Goal: Task Accomplishment & Management: Complete application form

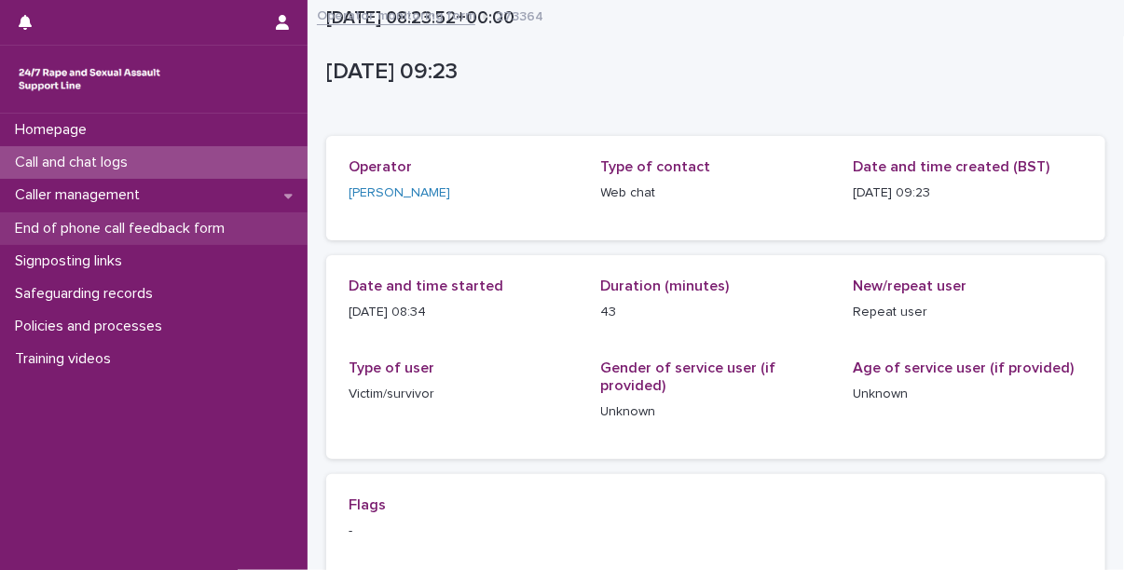
scroll to position [545, 0]
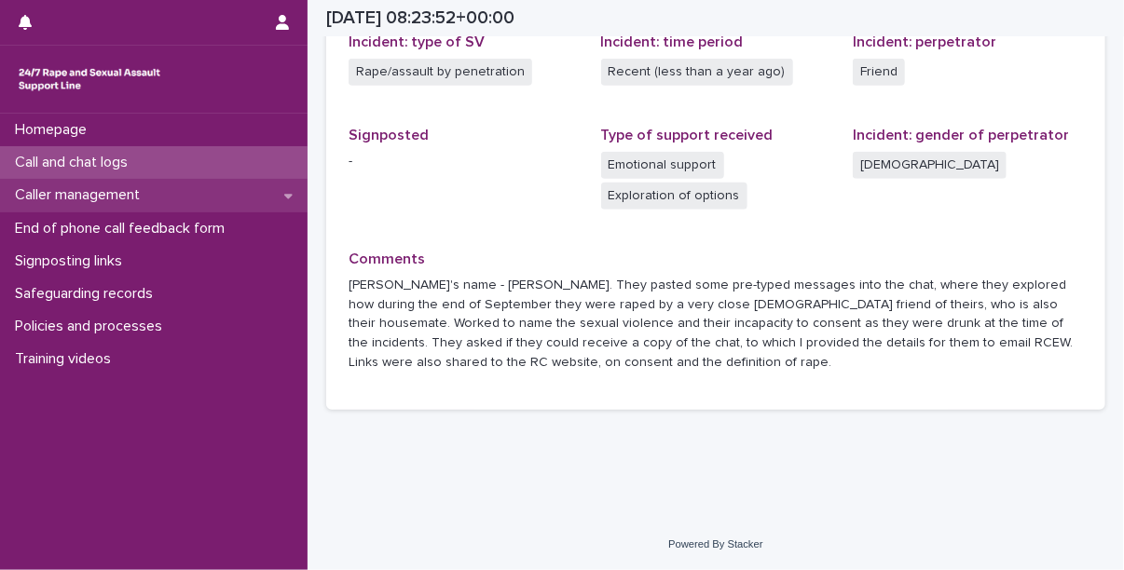
click at [116, 189] on p "Caller management" at bounding box center [80, 195] width 147 height 18
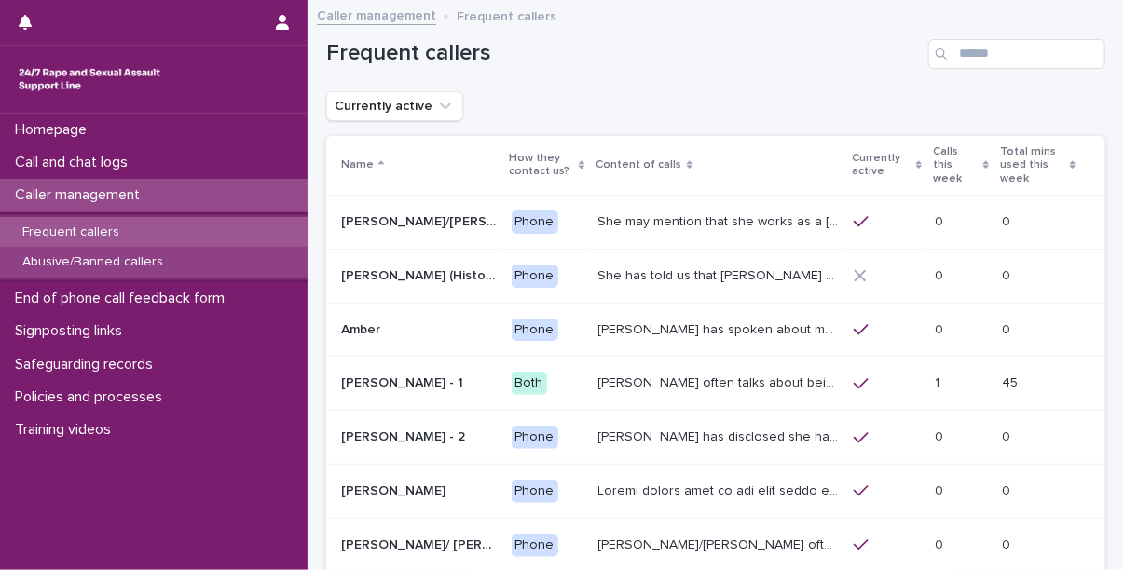
click at [119, 257] on p "Abusive/Banned callers" at bounding box center [92, 262] width 171 height 16
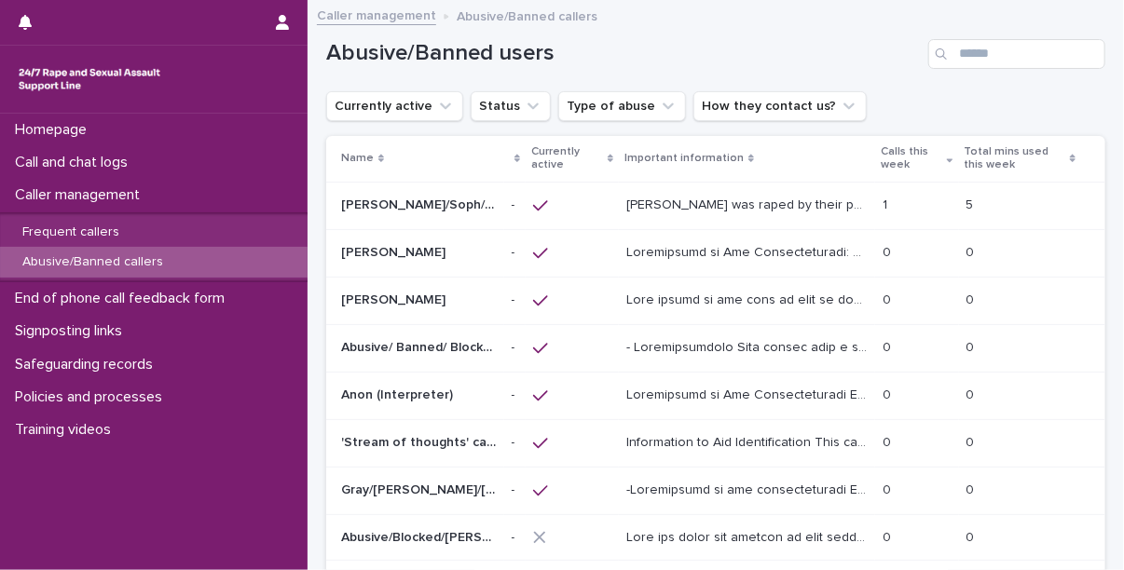
click at [386, 211] on p "[PERSON_NAME]/Soph/[PERSON_NAME]/[PERSON_NAME]/Scarlet/[PERSON_NAME] - Banned/W…" at bounding box center [420, 204] width 159 height 20
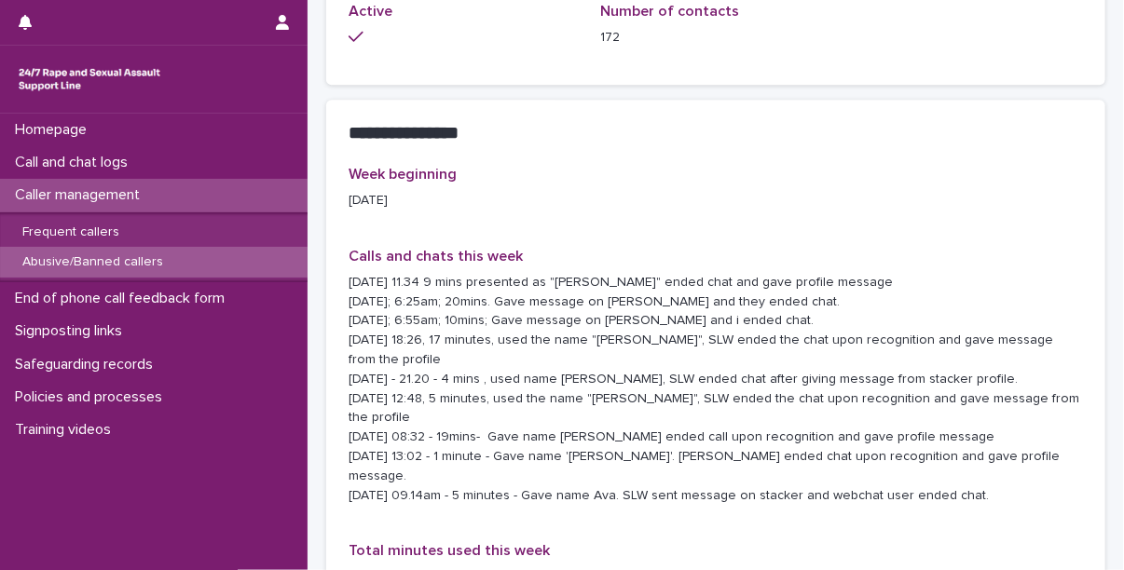
scroll to position [1799, 0]
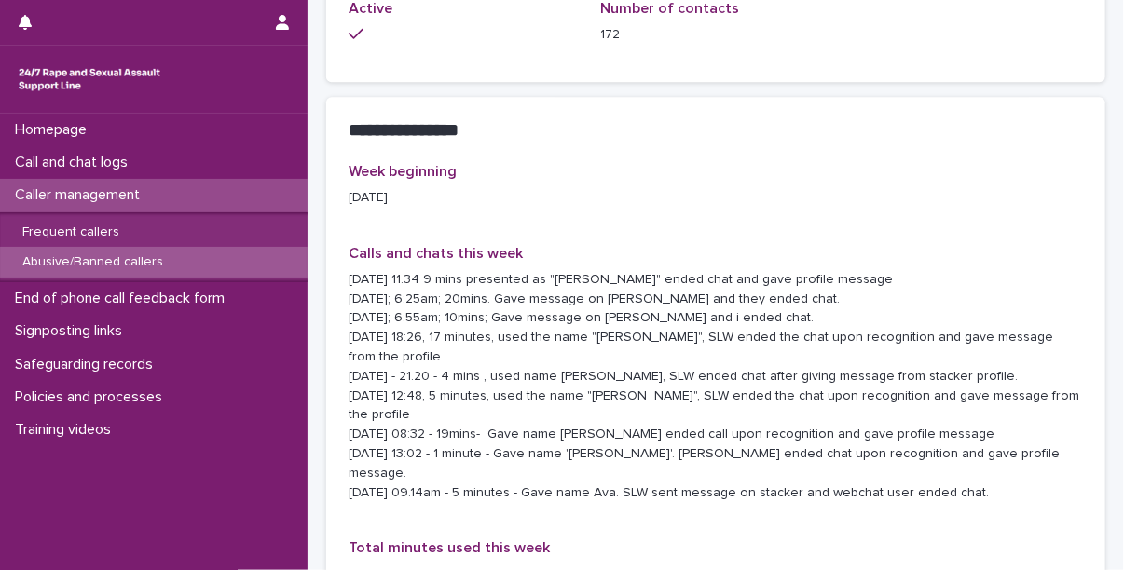
click at [917, 477] on div "Week beginning [DATE] Calls and chats this week [DATE] 11.34 9 mins presented a…" at bounding box center [716, 381] width 735 height 437
click at [113, 199] on p "Caller management" at bounding box center [80, 195] width 147 height 18
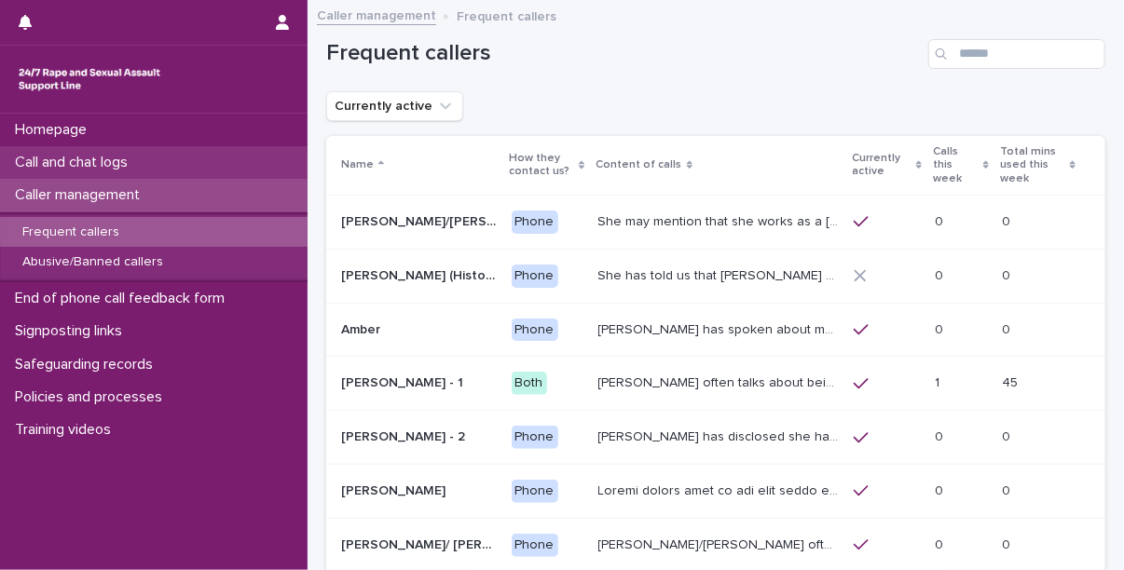
click at [96, 165] on p "Call and chat logs" at bounding box center [74, 163] width 135 height 18
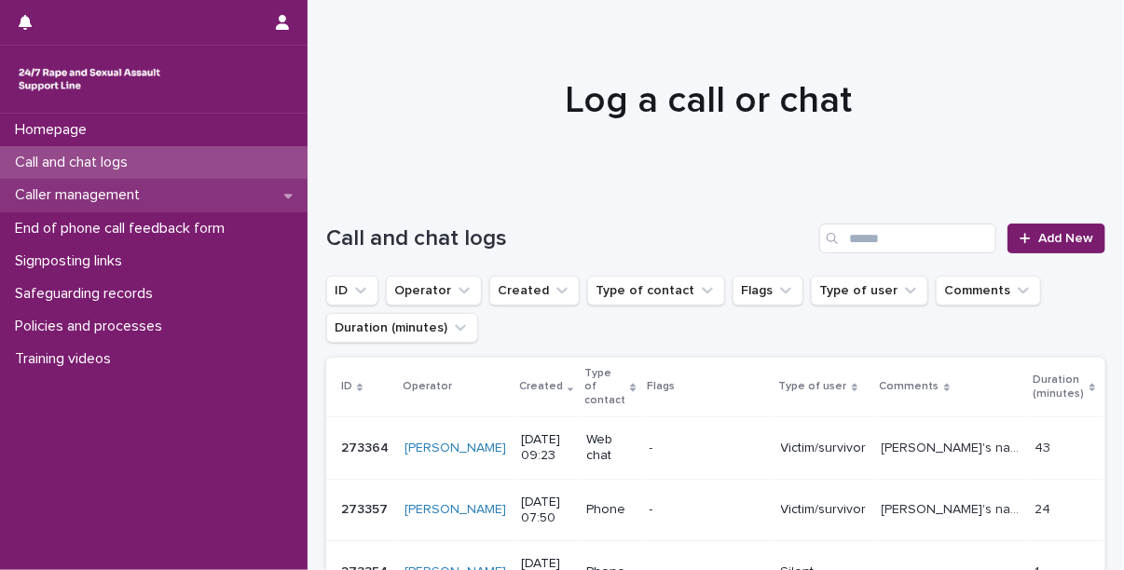
click at [172, 200] on div "Caller management" at bounding box center [154, 195] width 308 height 33
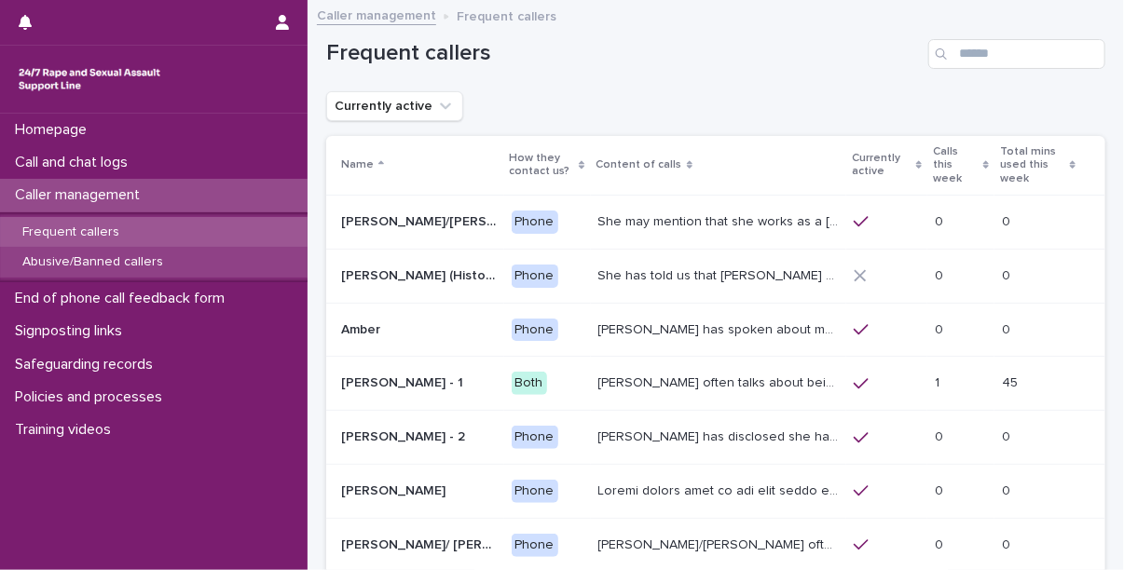
click at [117, 265] on p "Abusive/Banned callers" at bounding box center [92, 262] width 171 height 16
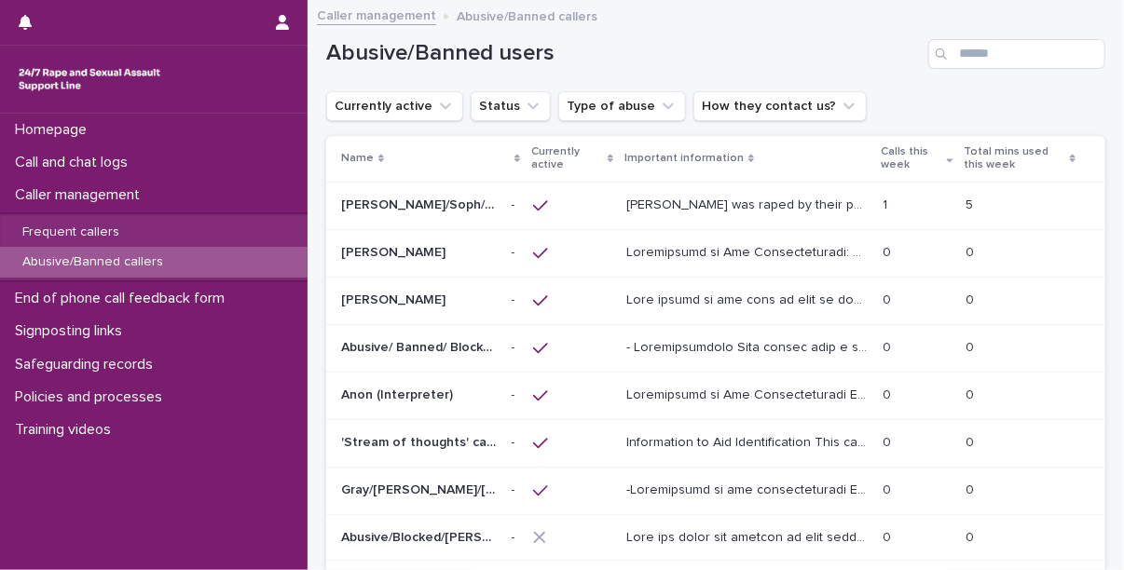
click at [669, 202] on p "[PERSON_NAME] was raped by their partner last year and they're currently facing…" at bounding box center [748, 204] width 245 height 20
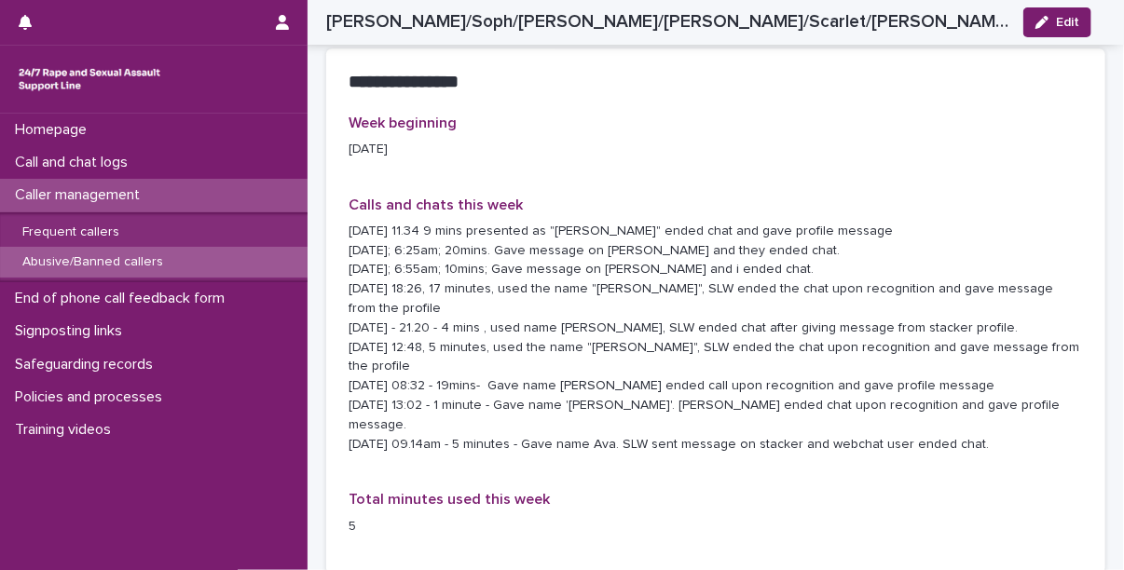
scroll to position [1846, 0]
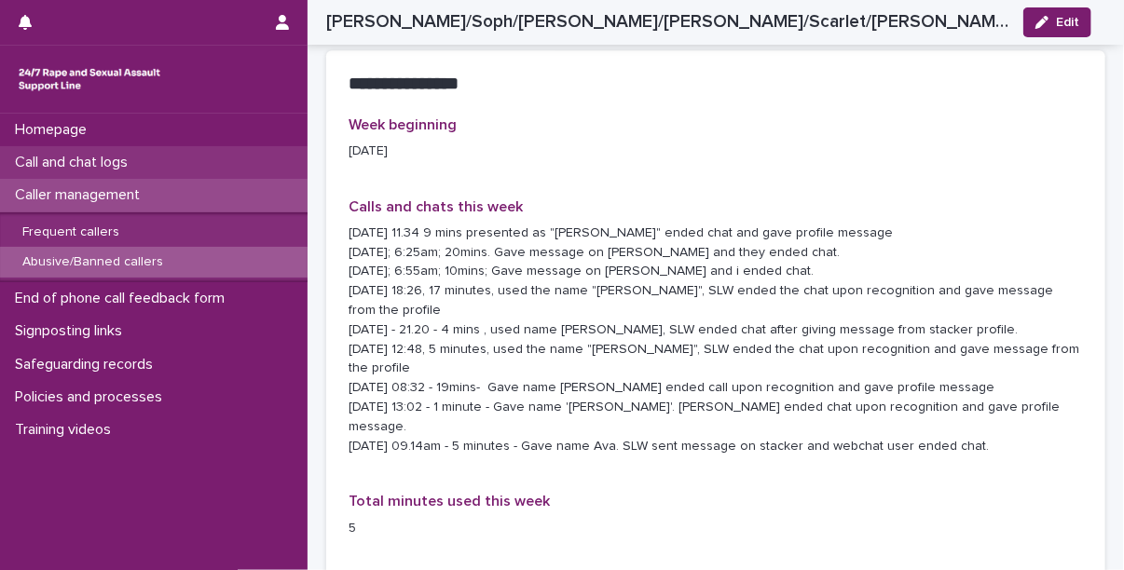
click at [110, 154] on p "Call and chat logs" at bounding box center [74, 163] width 135 height 18
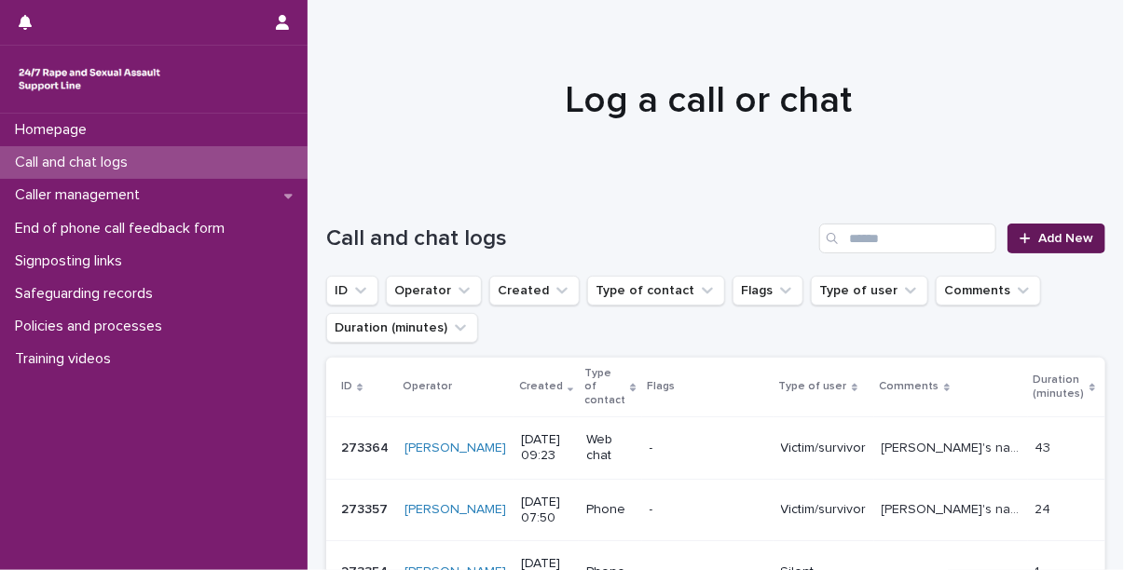
click at [1047, 226] on link "Add New" at bounding box center [1057, 239] width 98 height 30
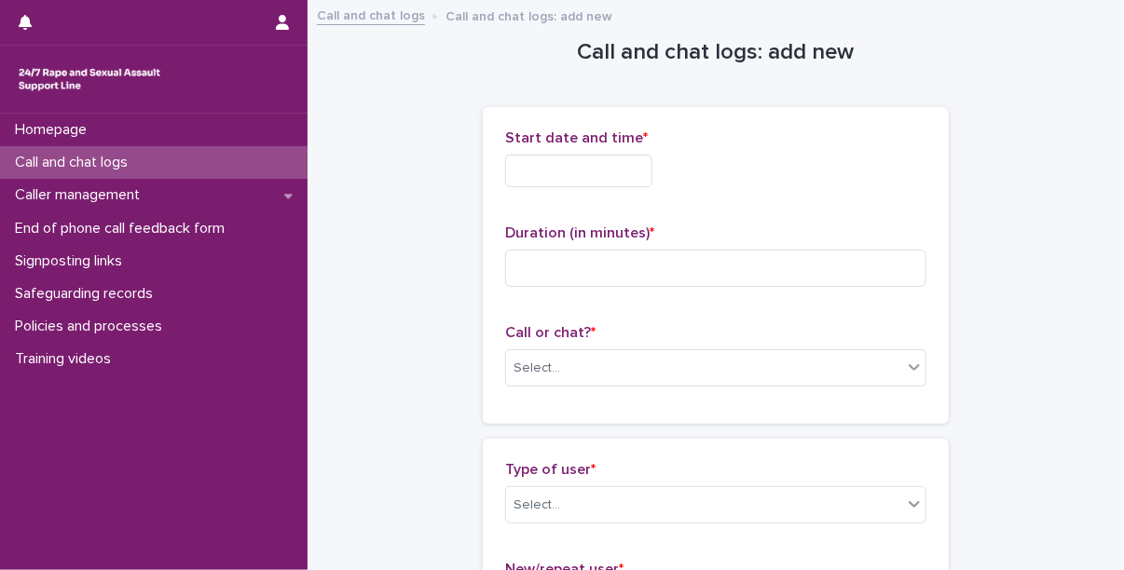
click at [570, 186] on input "text" at bounding box center [578, 171] width 147 height 33
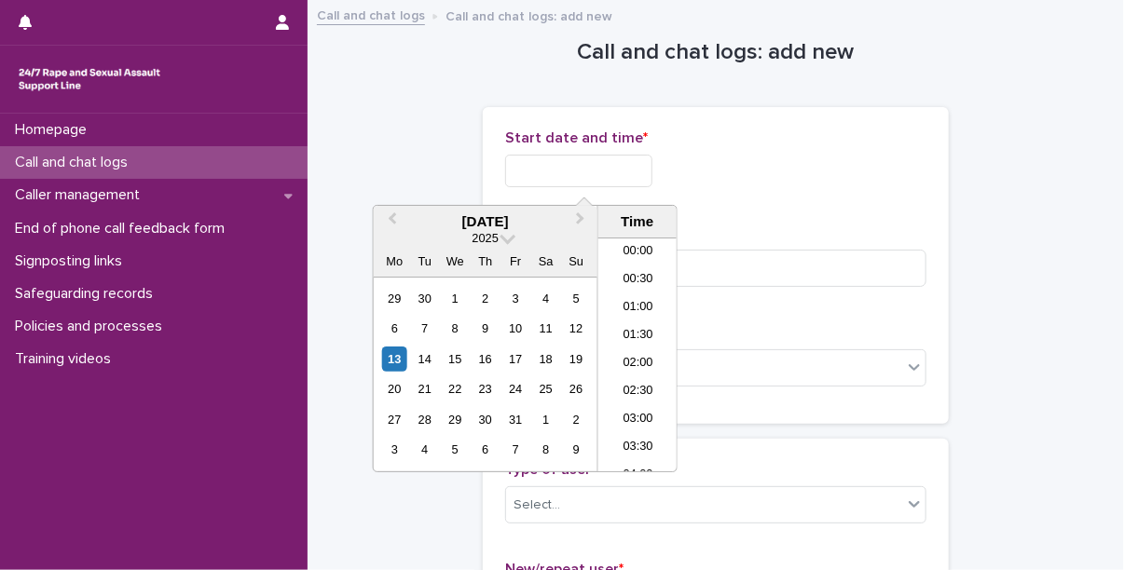
scroll to position [541, 0]
click at [639, 327] on li "11:00" at bounding box center [637, 327] width 79 height 28
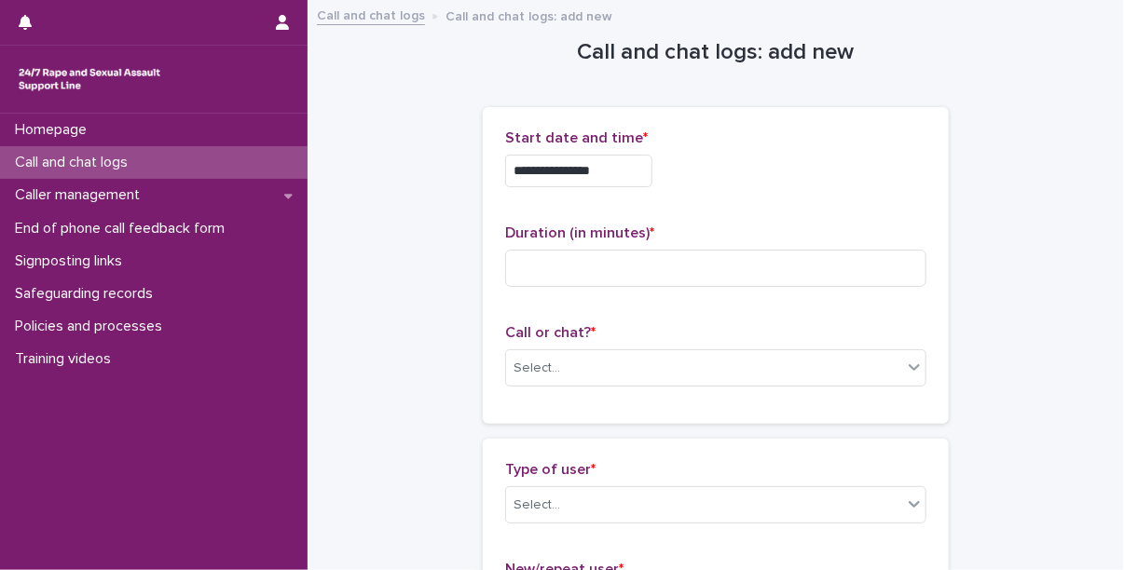
click at [634, 171] on input "**********" at bounding box center [578, 171] width 147 height 33
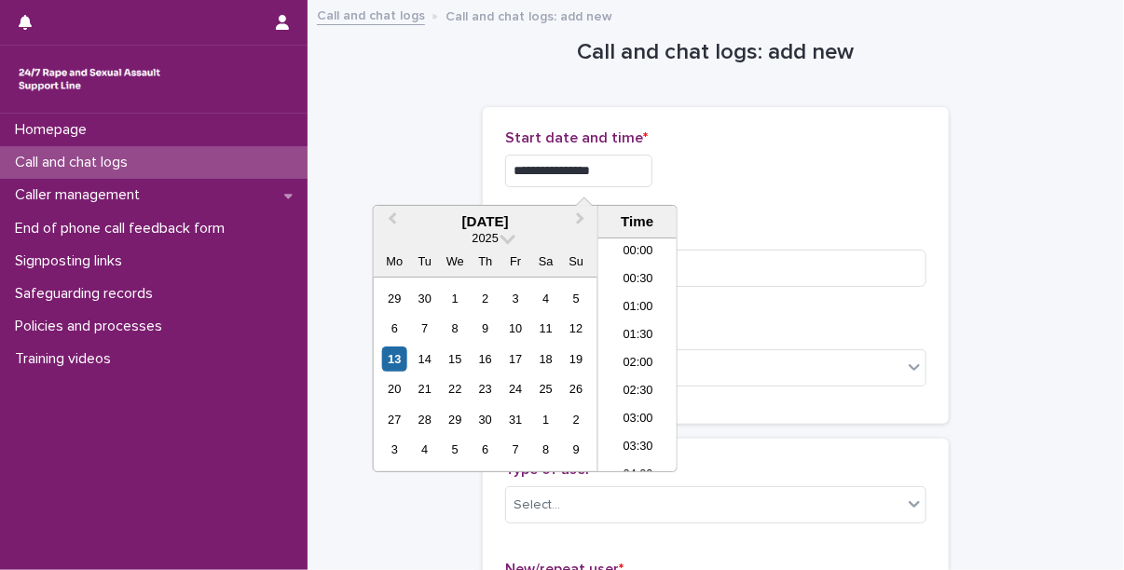
scroll to position [513, 0]
type input "**********"
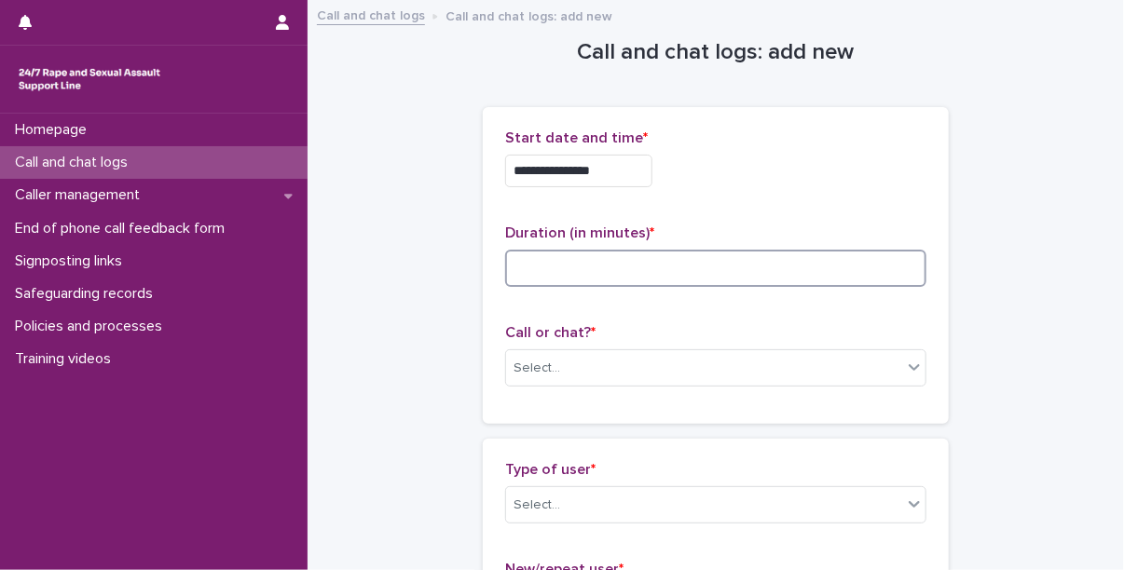
click at [738, 281] on input at bounding box center [715, 268] width 421 height 37
type input "**"
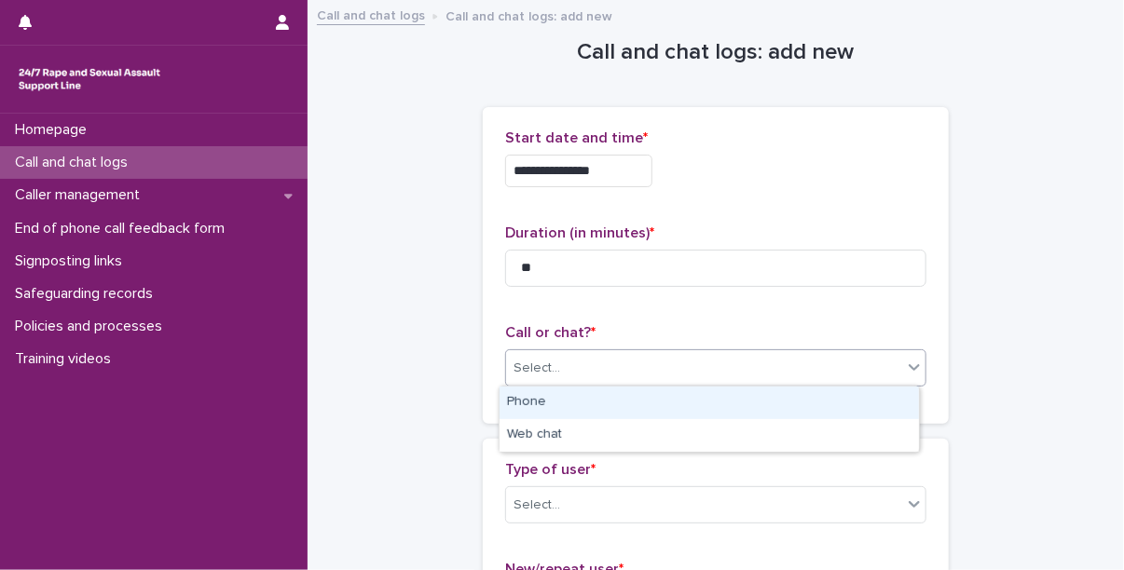
click at [612, 365] on div "Select..." at bounding box center [704, 368] width 396 height 31
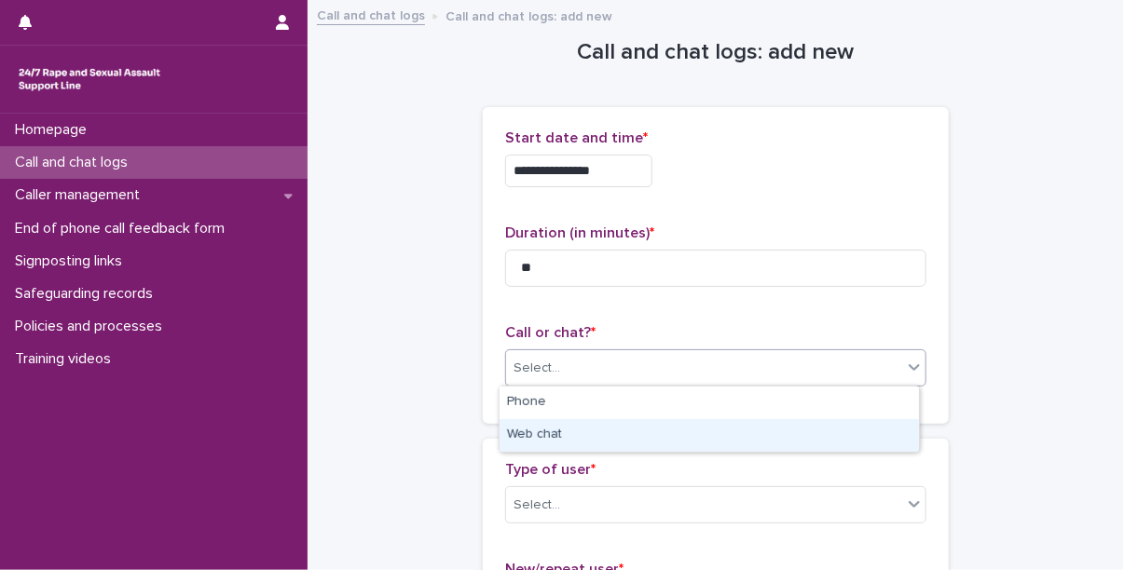
click at [571, 439] on div "Web chat" at bounding box center [709, 435] width 419 height 33
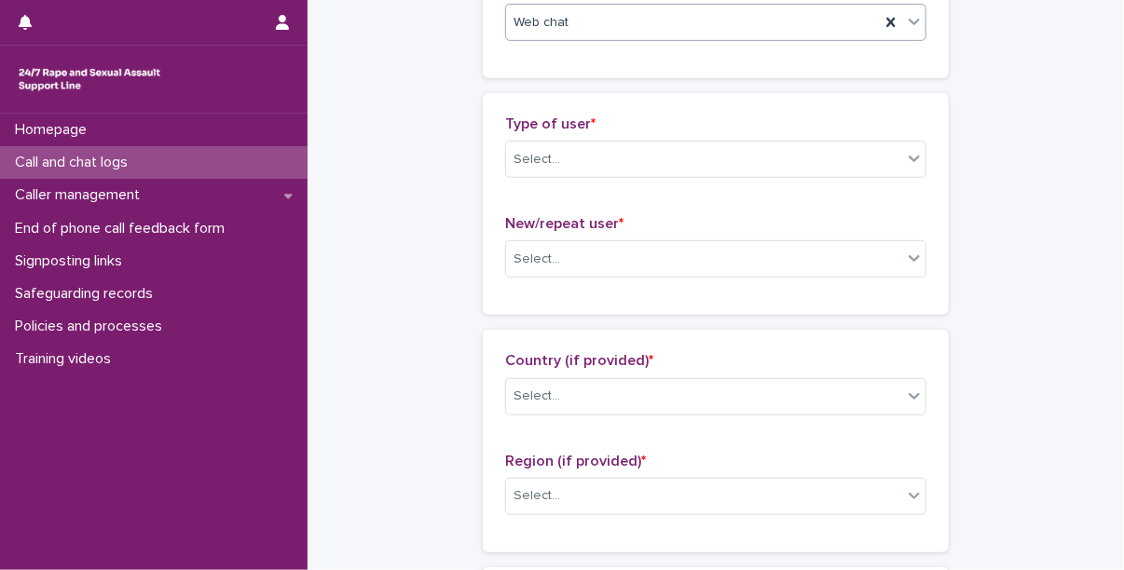
scroll to position [347, 0]
click at [614, 171] on div "Select..." at bounding box center [704, 159] width 396 height 31
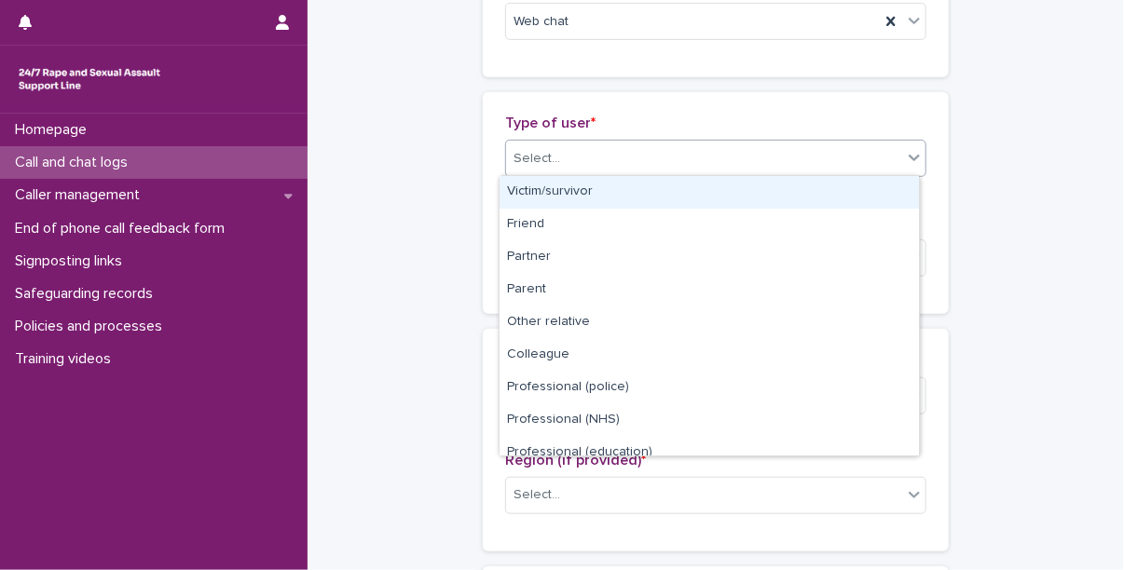
click at [592, 198] on div "Victim/survivor" at bounding box center [709, 192] width 419 height 33
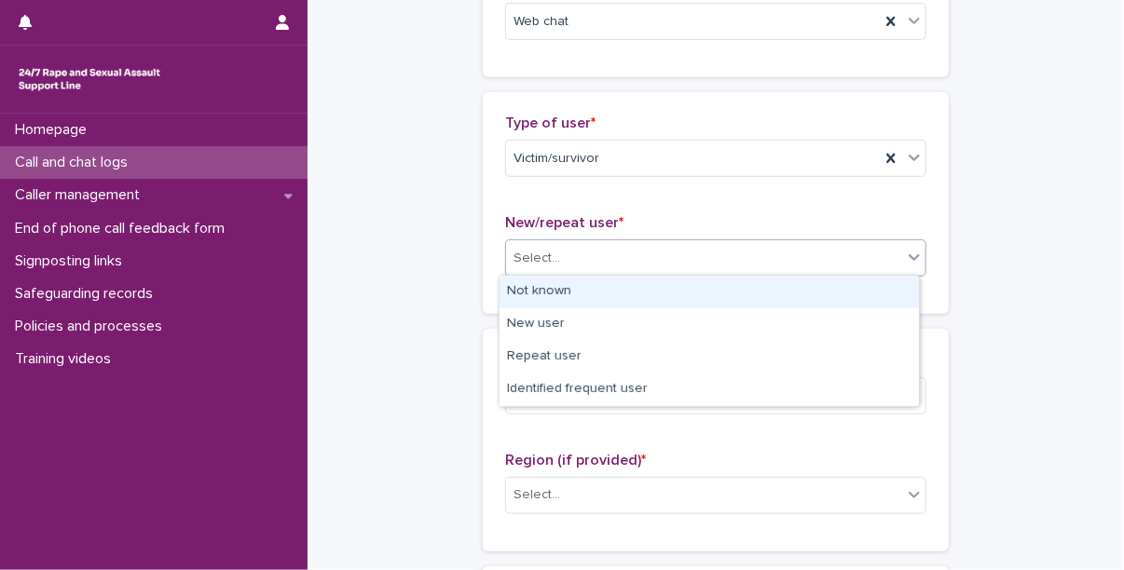
click at [594, 257] on div "Select..." at bounding box center [704, 258] width 396 height 31
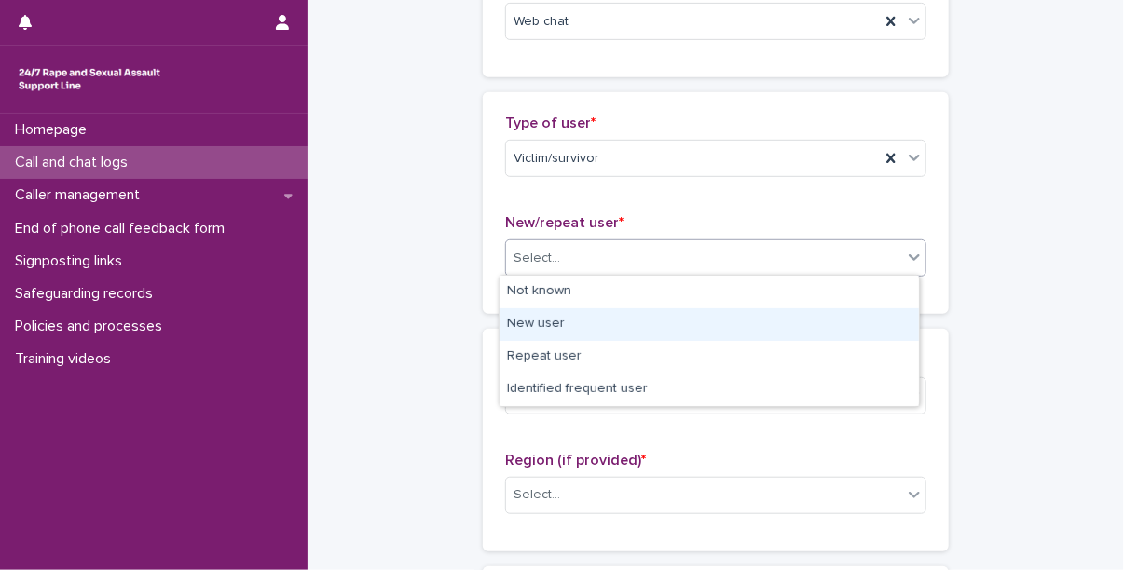
click at [589, 337] on div "New user" at bounding box center [709, 325] width 419 height 33
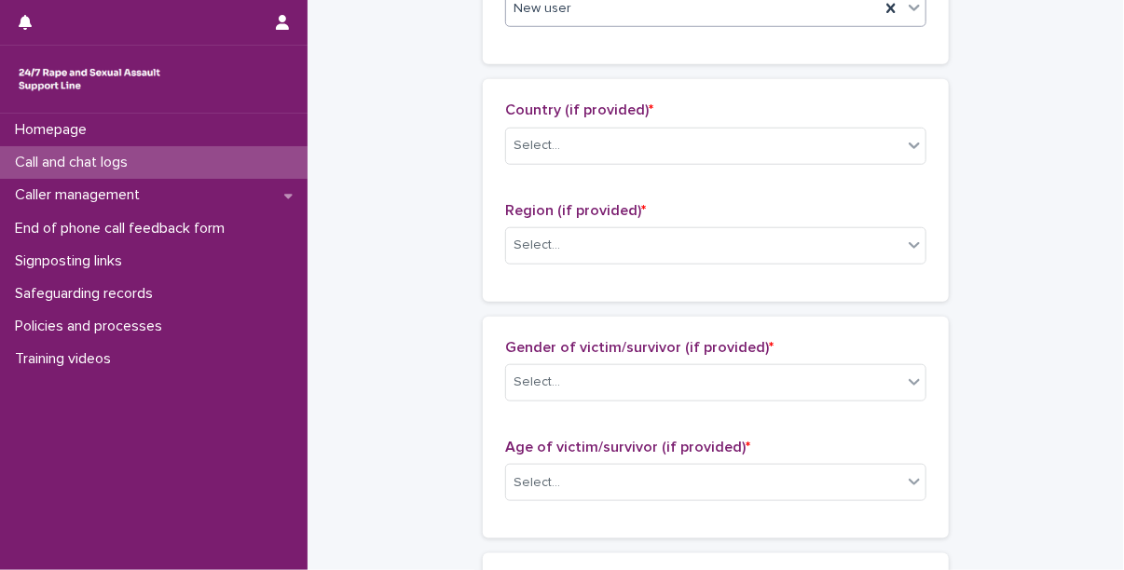
scroll to position [649, 0]
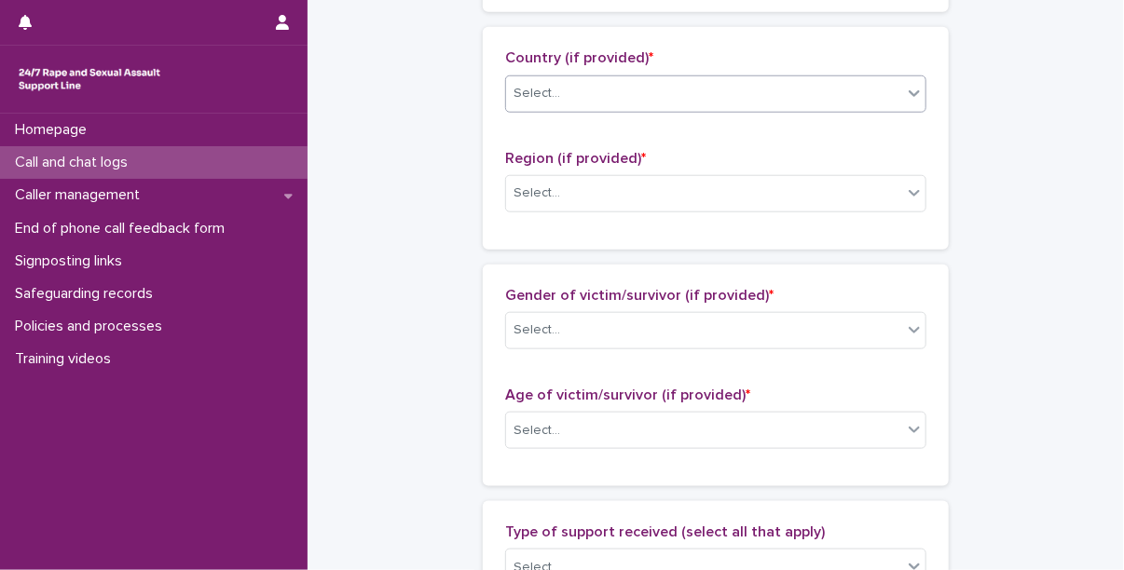
click at [573, 104] on div "Select..." at bounding box center [704, 93] width 396 height 31
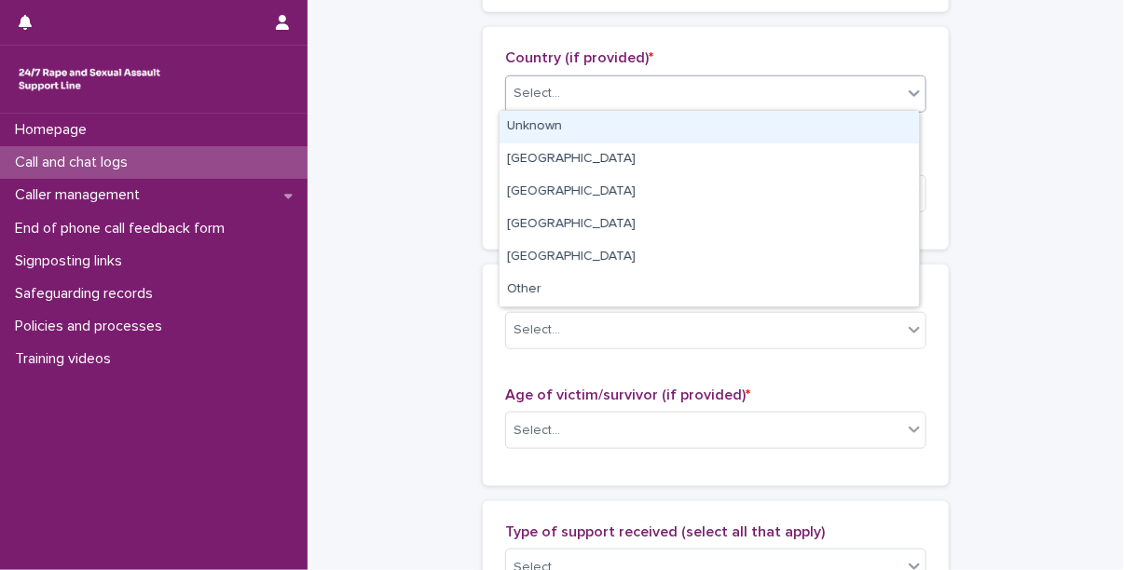
click at [570, 131] on div "Unknown" at bounding box center [709, 127] width 419 height 33
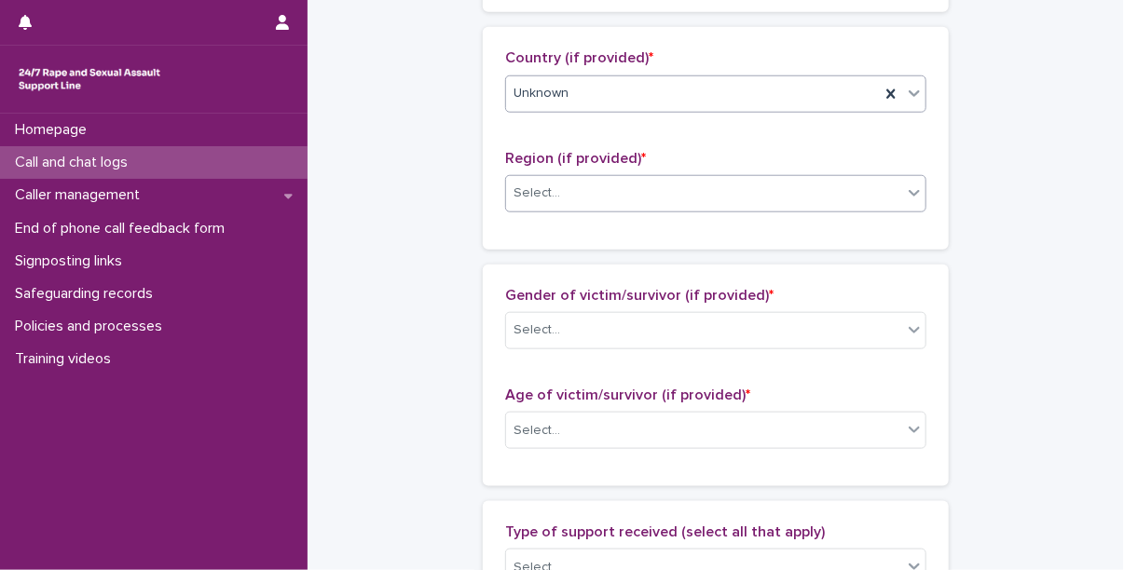
click at [571, 191] on div "Select..." at bounding box center [704, 193] width 396 height 31
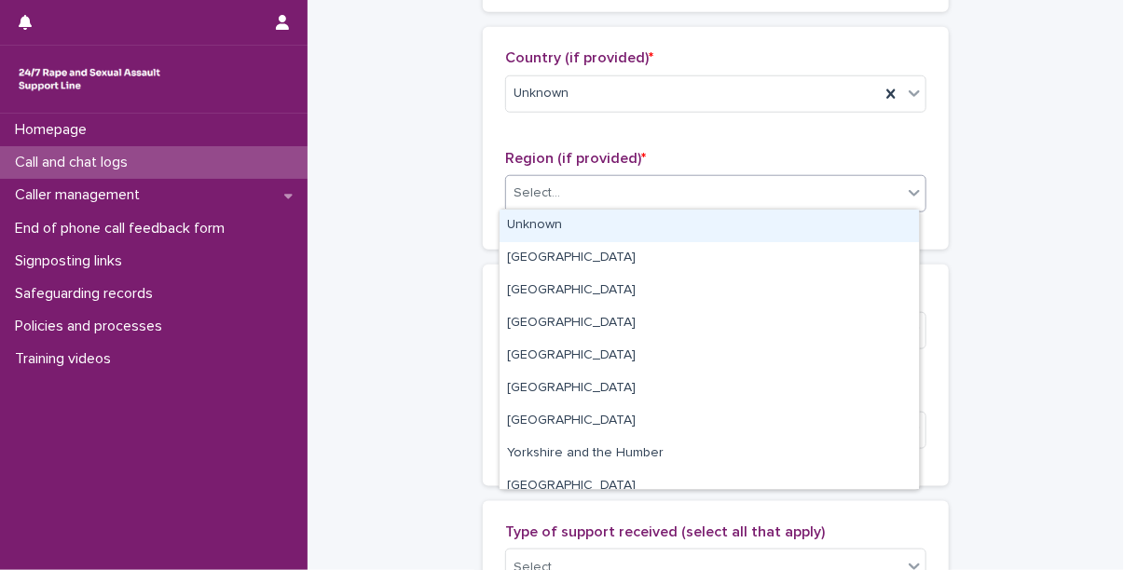
click at [563, 240] on div "Unknown" at bounding box center [709, 226] width 419 height 33
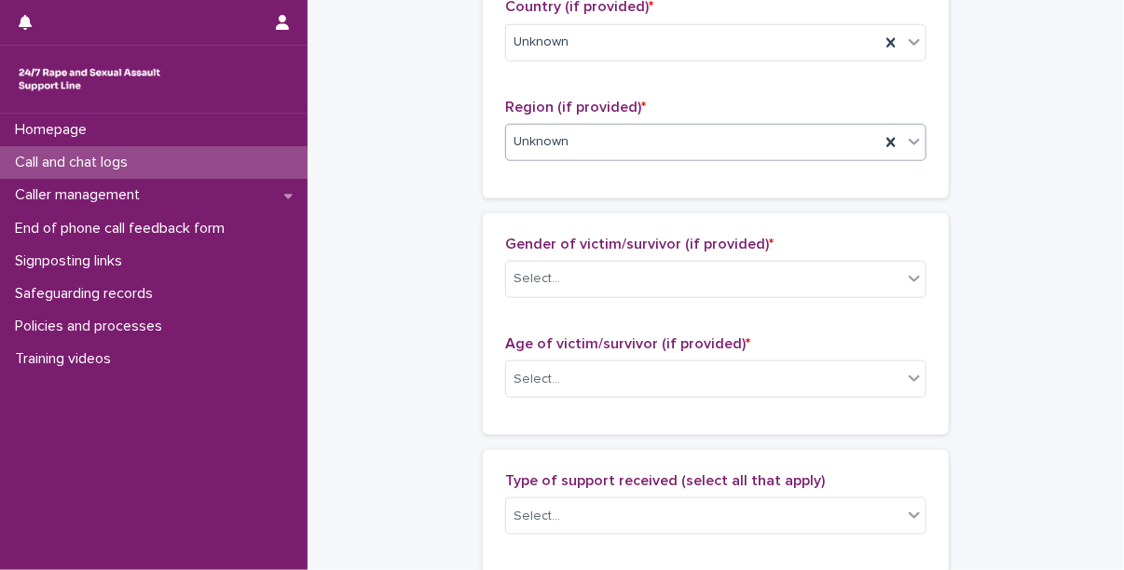
scroll to position [697, 0]
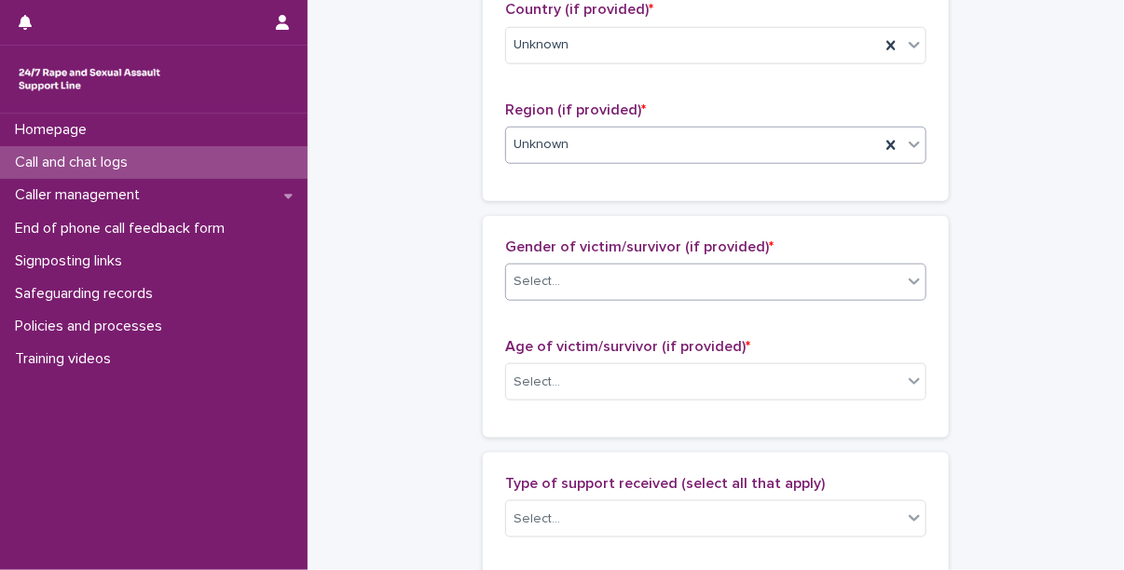
click at [557, 289] on div "Select..." at bounding box center [704, 282] width 396 height 31
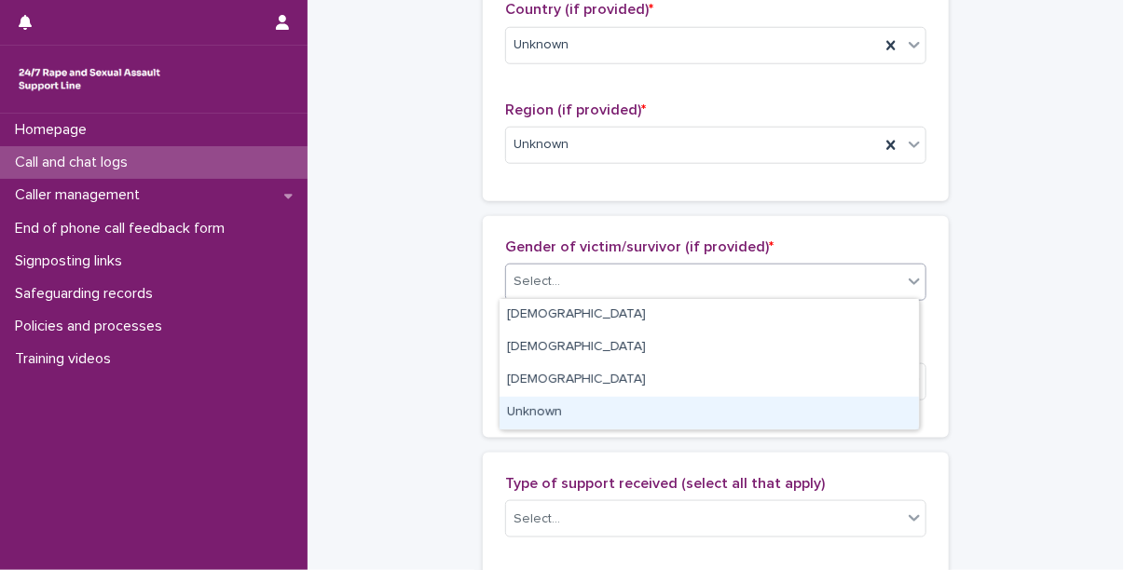
click at [558, 419] on div "Unknown" at bounding box center [709, 413] width 419 height 33
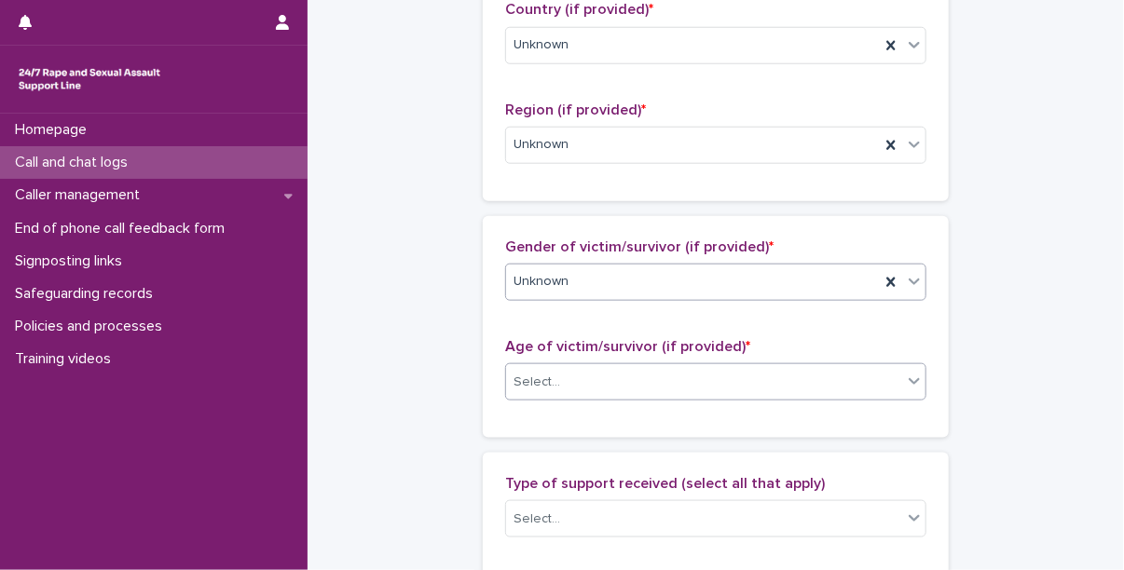
click at [579, 370] on div "Select..." at bounding box center [704, 382] width 396 height 31
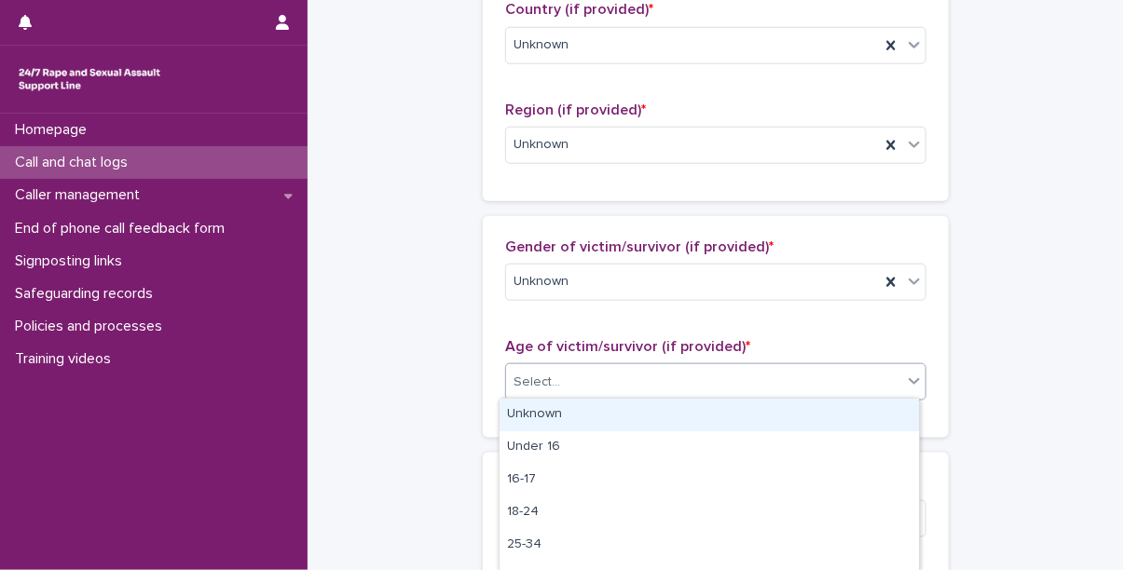
click at [556, 413] on div "Unknown" at bounding box center [709, 415] width 419 height 33
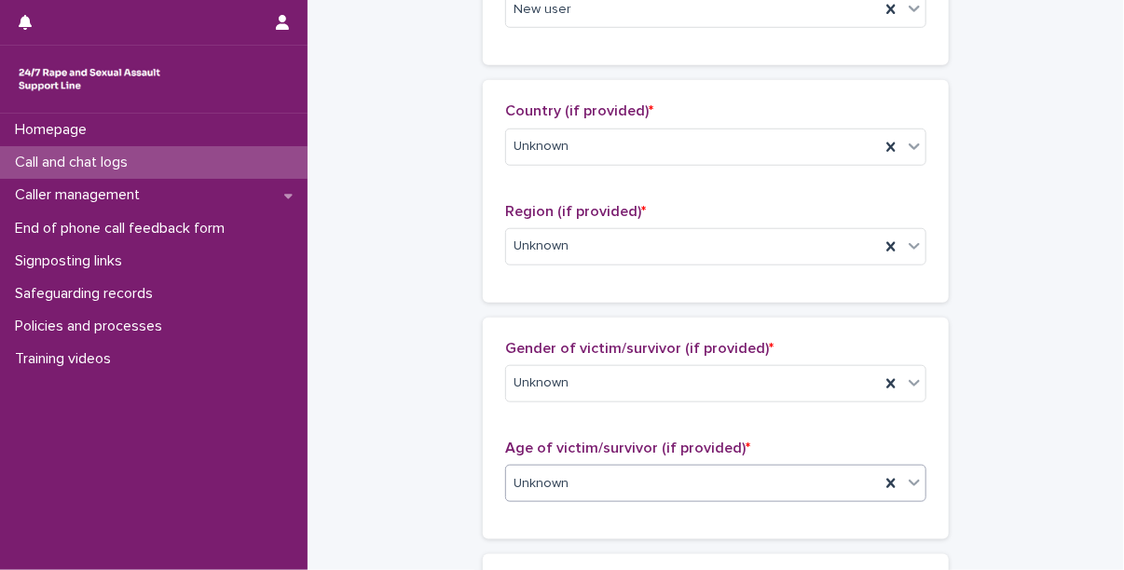
scroll to position [597, 0]
click at [559, 474] on span "Unknown" at bounding box center [541, 484] width 55 height 20
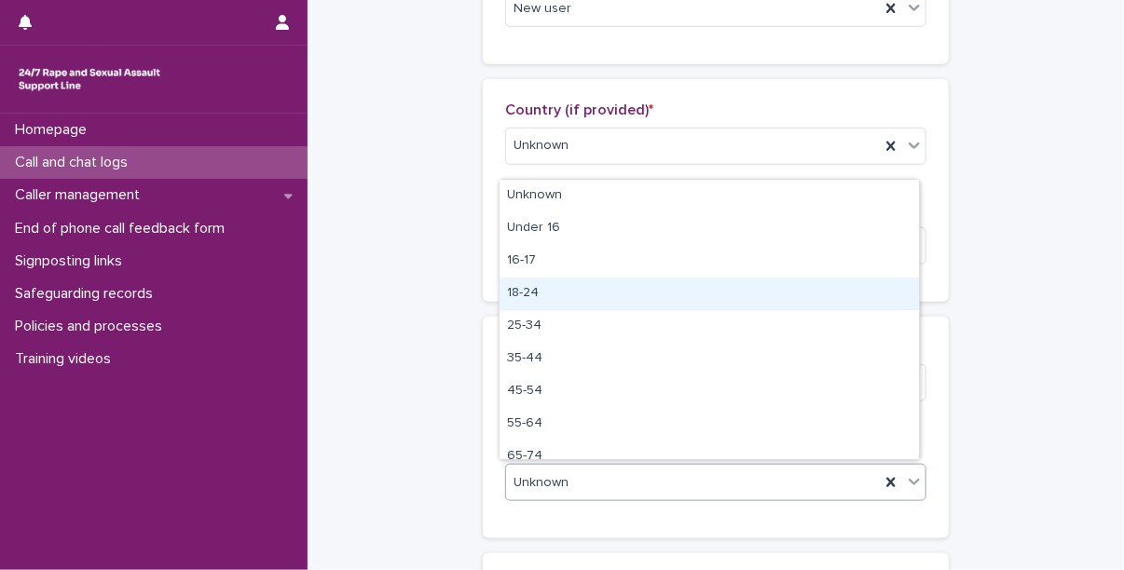
click at [535, 303] on div "18-24" at bounding box center [709, 294] width 419 height 33
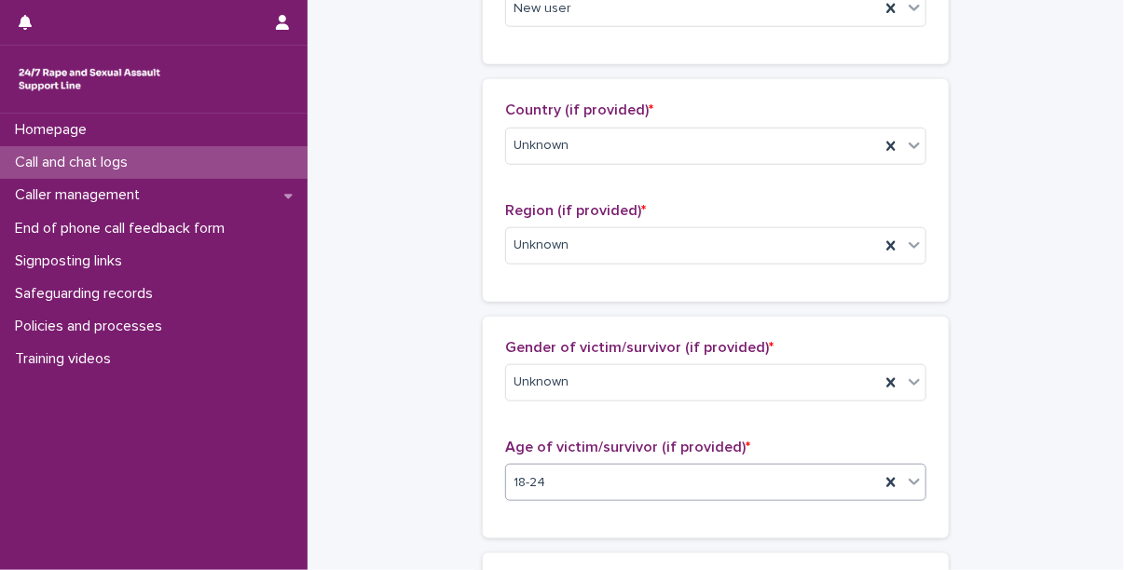
scroll to position [526, 0]
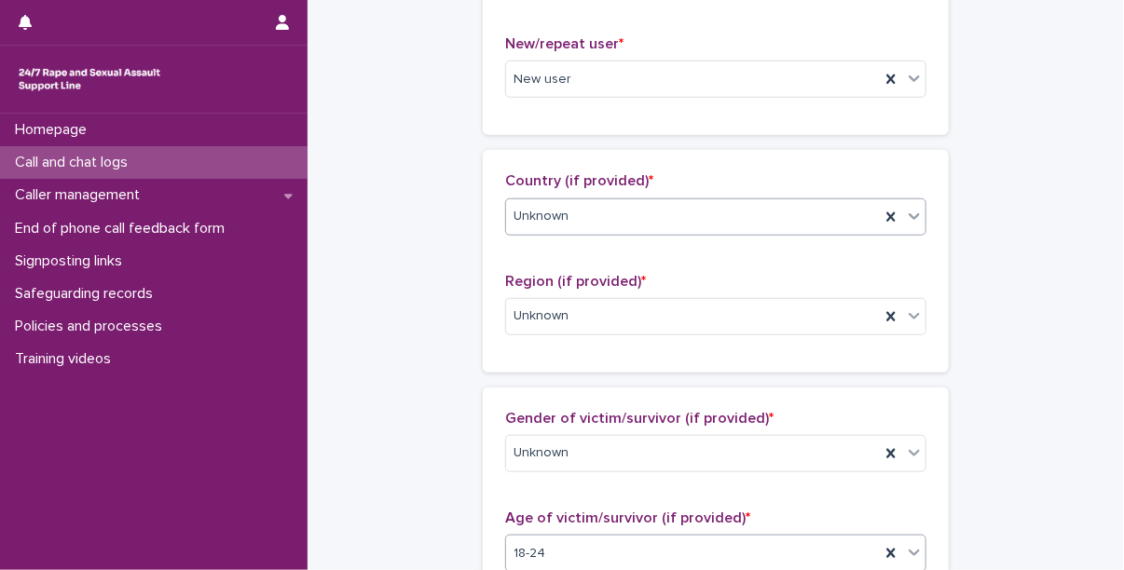
click at [575, 210] on div "Unknown" at bounding box center [693, 216] width 374 height 31
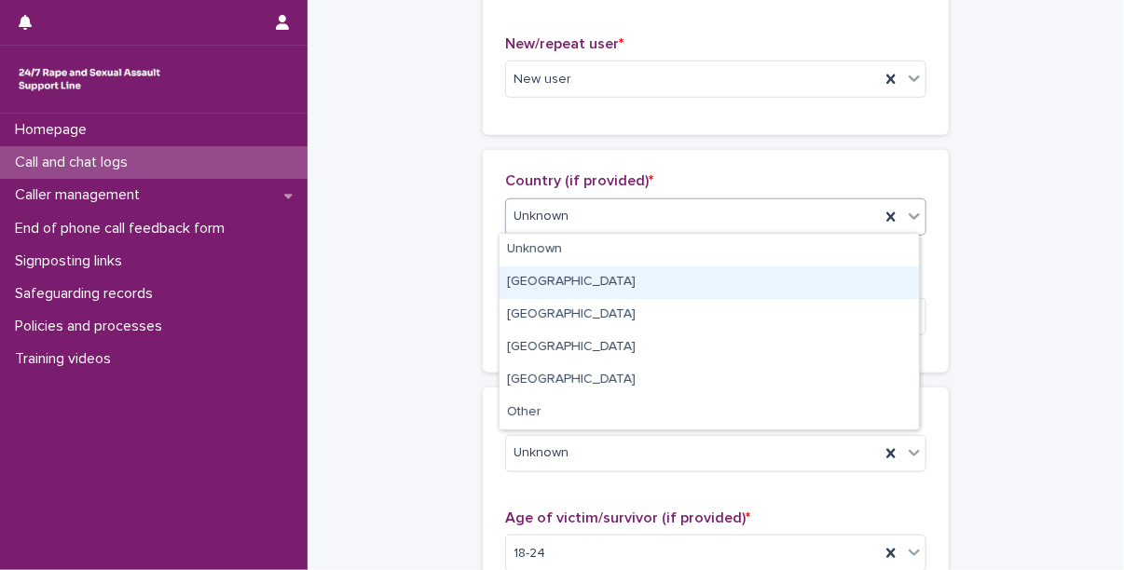
click at [562, 285] on div "[GEOGRAPHIC_DATA]" at bounding box center [709, 283] width 419 height 33
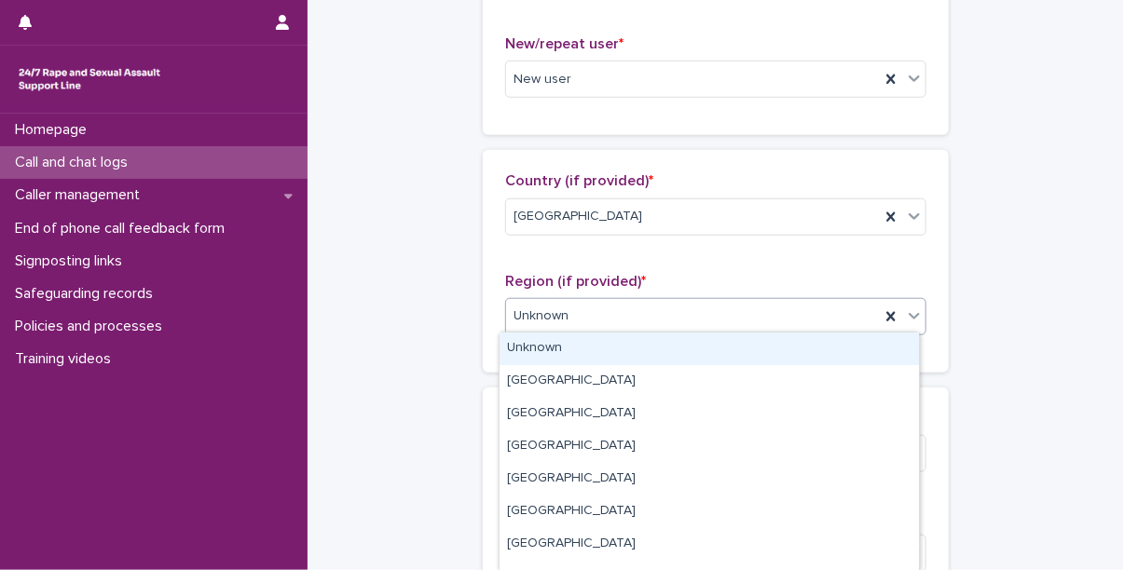
click at [582, 304] on div "Unknown" at bounding box center [693, 316] width 374 height 31
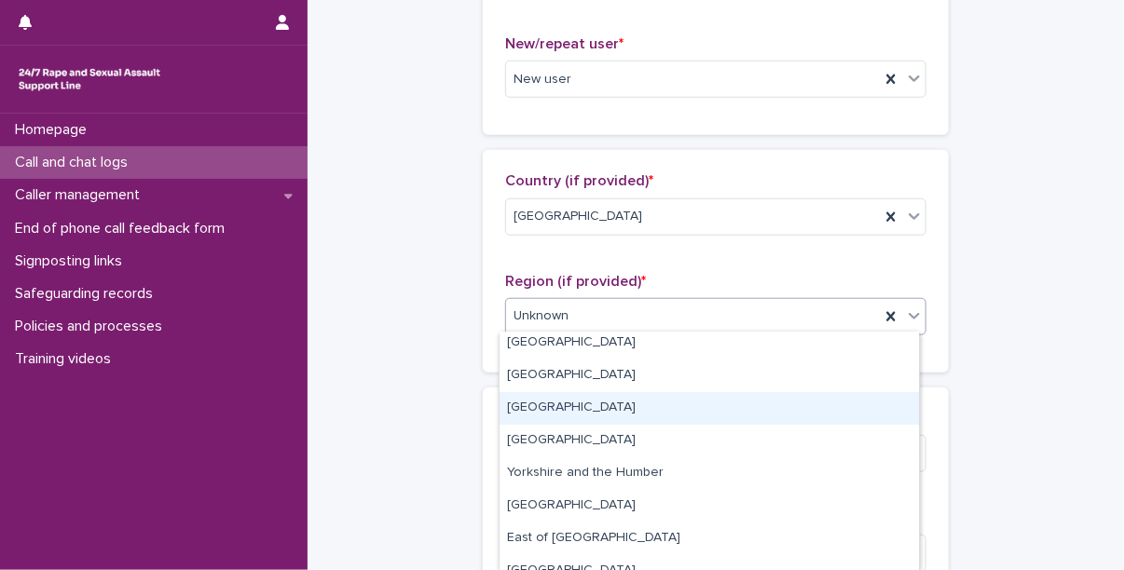
scroll to position [119, 0]
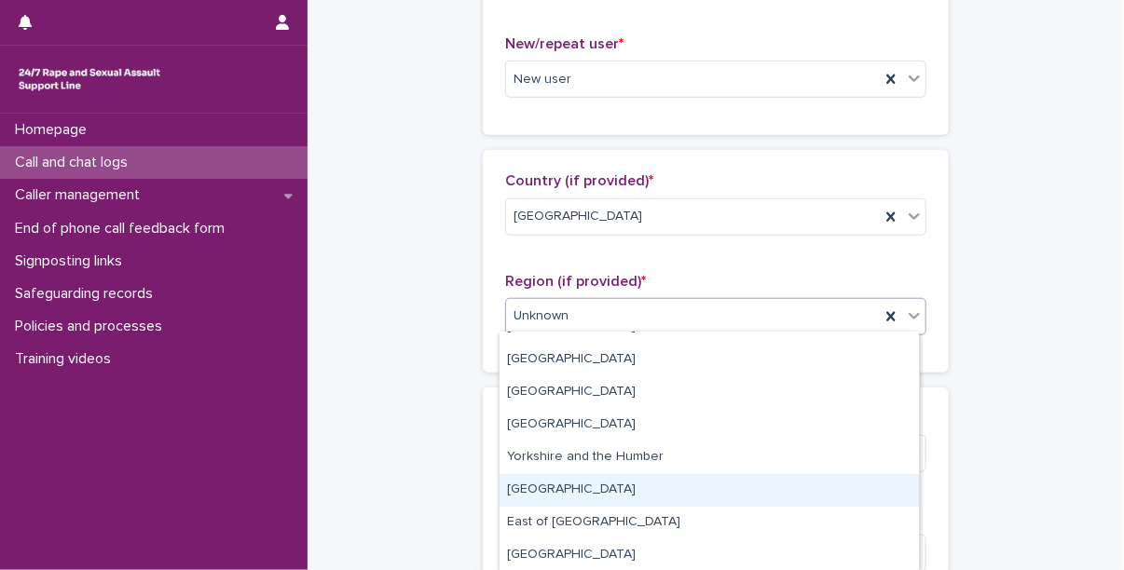
click at [565, 491] on div "[GEOGRAPHIC_DATA]" at bounding box center [709, 490] width 419 height 33
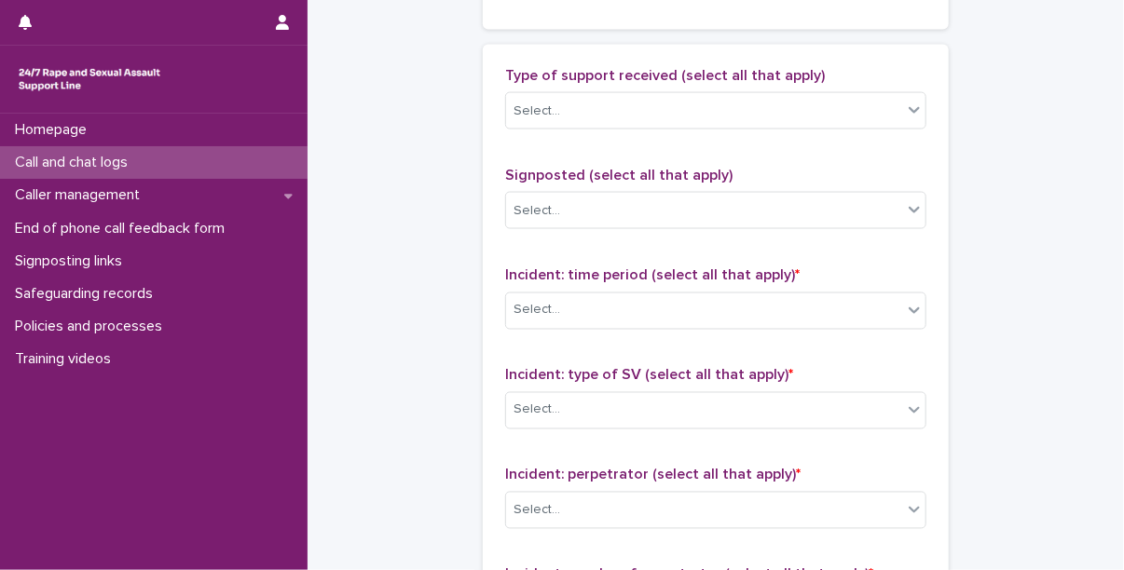
scroll to position [1106, 0]
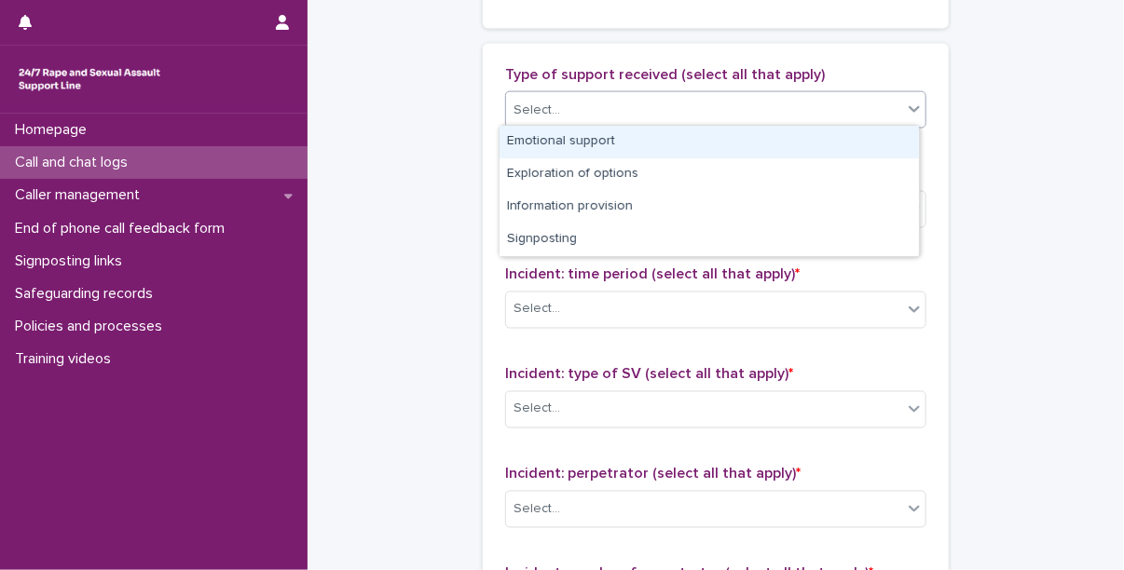
click at [597, 118] on div "Select..." at bounding box center [704, 110] width 396 height 31
click at [611, 135] on div "Emotional support" at bounding box center [709, 142] width 419 height 33
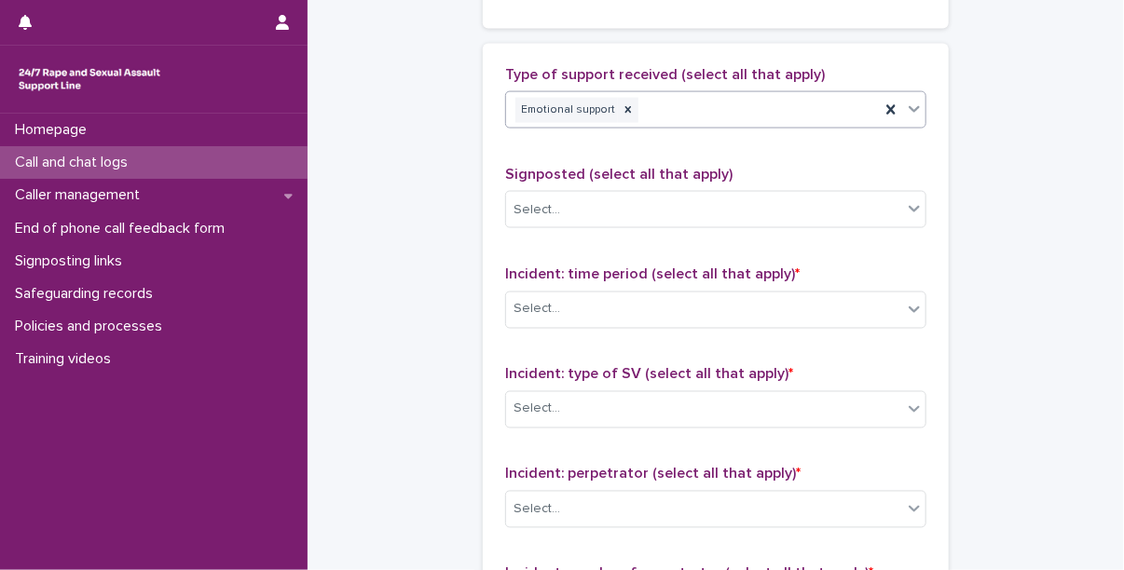
click at [694, 114] on div "Emotional support" at bounding box center [693, 110] width 374 height 33
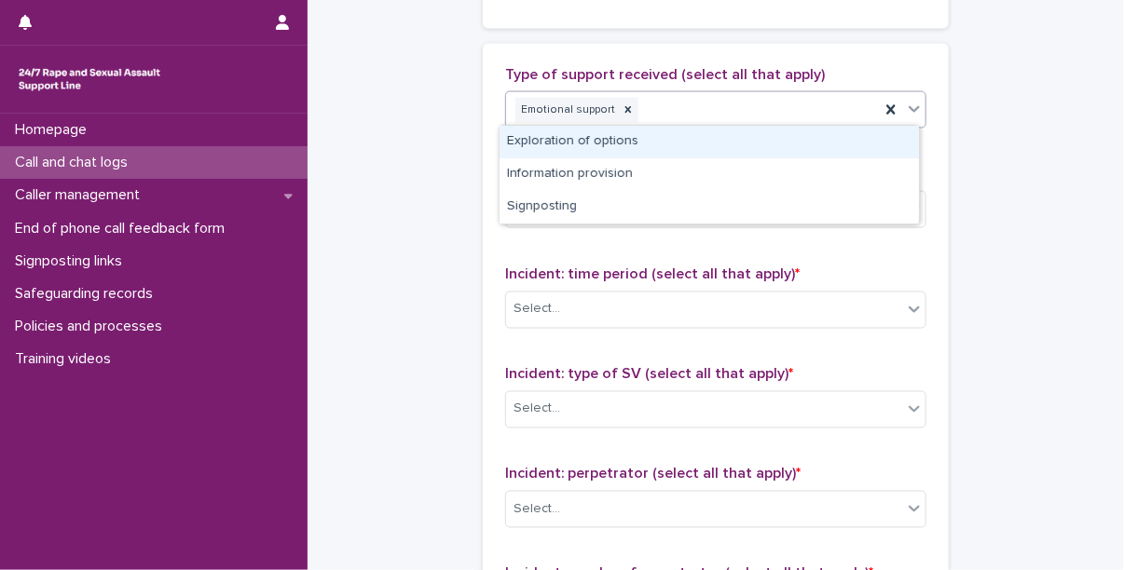
click at [673, 146] on div "Exploration of options" at bounding box center [709, 142] width 419 height 33
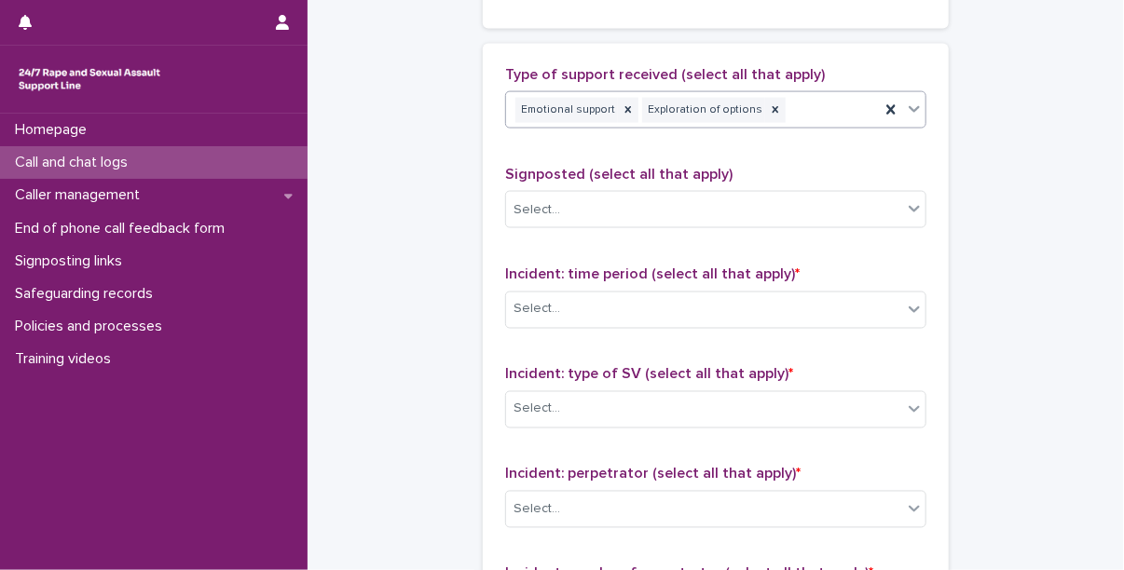
click at [778, 118] on div "Emotional support Exploration of options" at bounding box center [693, 110] width 374 height 33
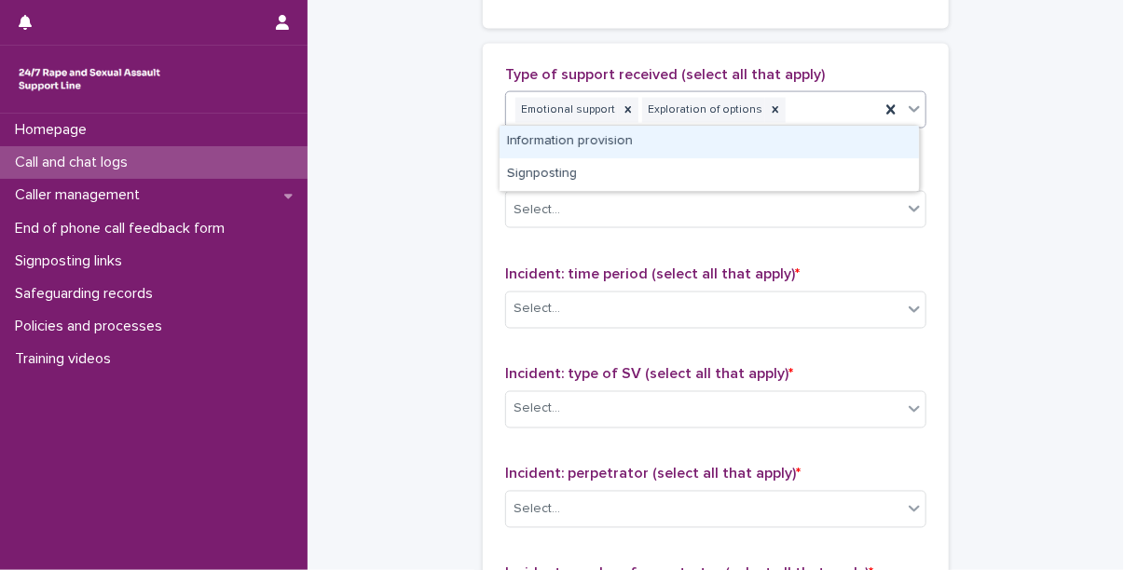
click at [733, 140] on div "Information provision" at bounding box center [709, 142] width 419 height 33
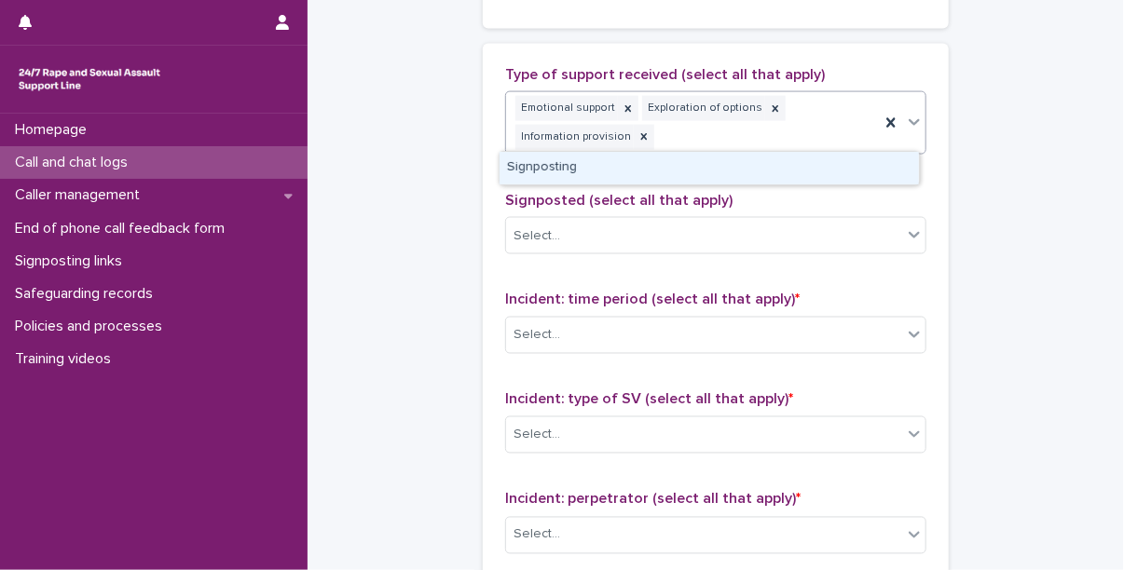
click at [694, 141] on div "Emotional support Exploration of options Information provision" at bounding box center [693, 123] width 374 height 62
click at [688, 181] on div "Signposting" at bounding box center [709, 168] width 419 height 33
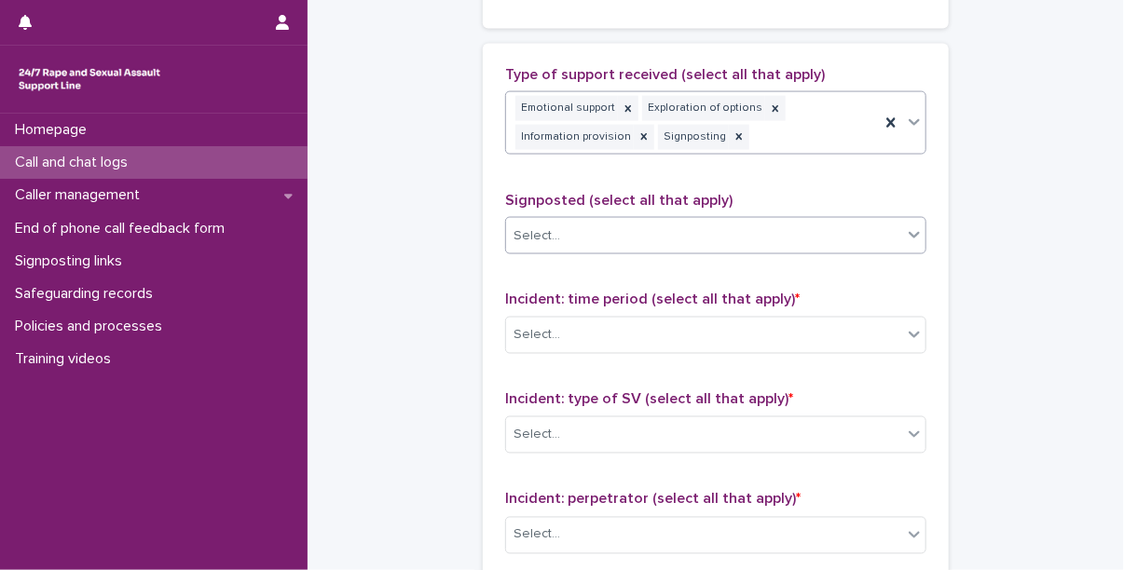
click at [684, 230] on div "Select..." at bounding box center [704, 236] width 396 height 31
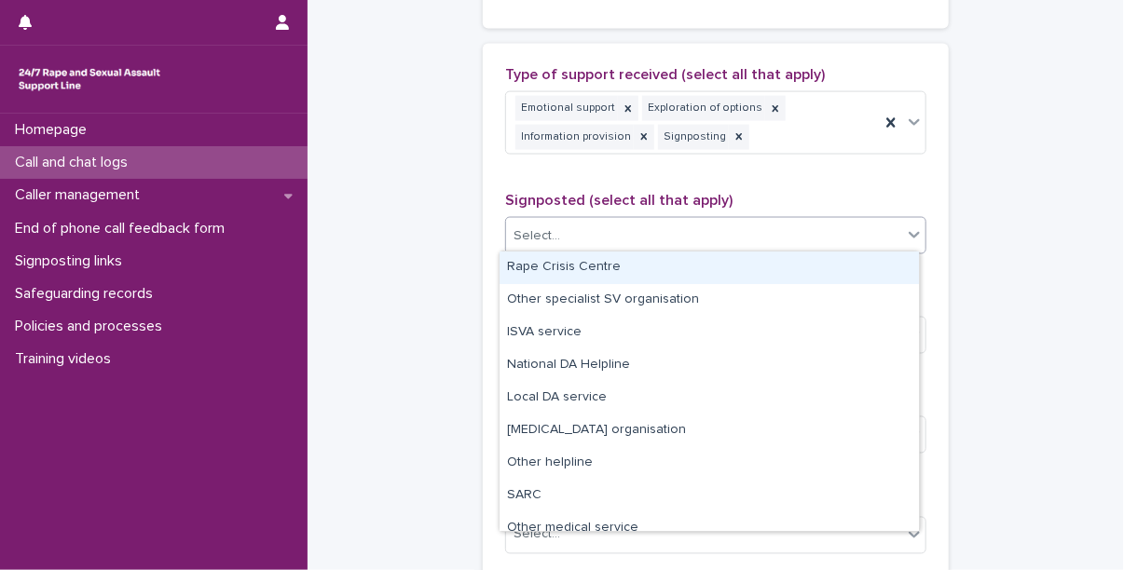
click at [681, 272] on div "Rape Crisis Centre" at bounding box center [709, 268] width 419 height 33
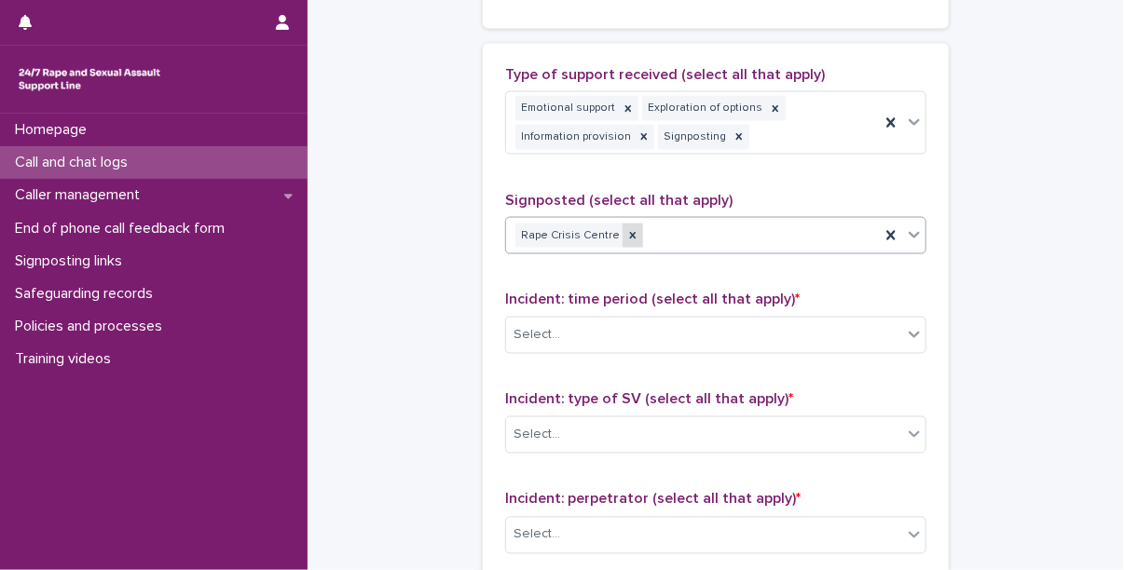
click at [623, 224] on div at bounding box center [633, 236] width 21 height 25
click at [657, 233] on div "Select..." at bounding box center [704, 236] width 396 height 31
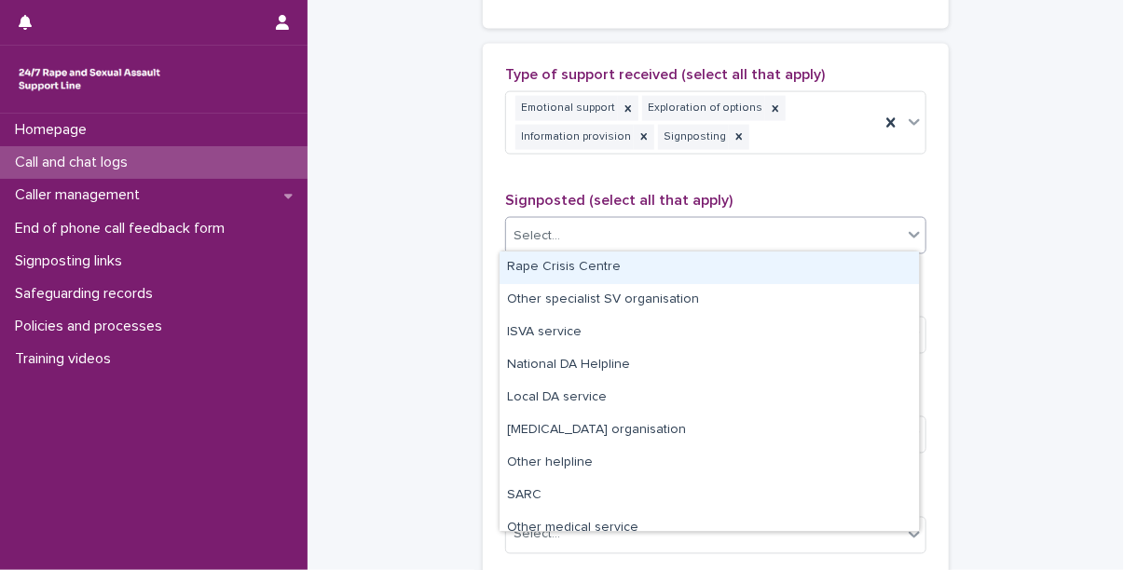
click at [612, 221] on div "Select..." at bounding box center [704, 236] width 396 height 31
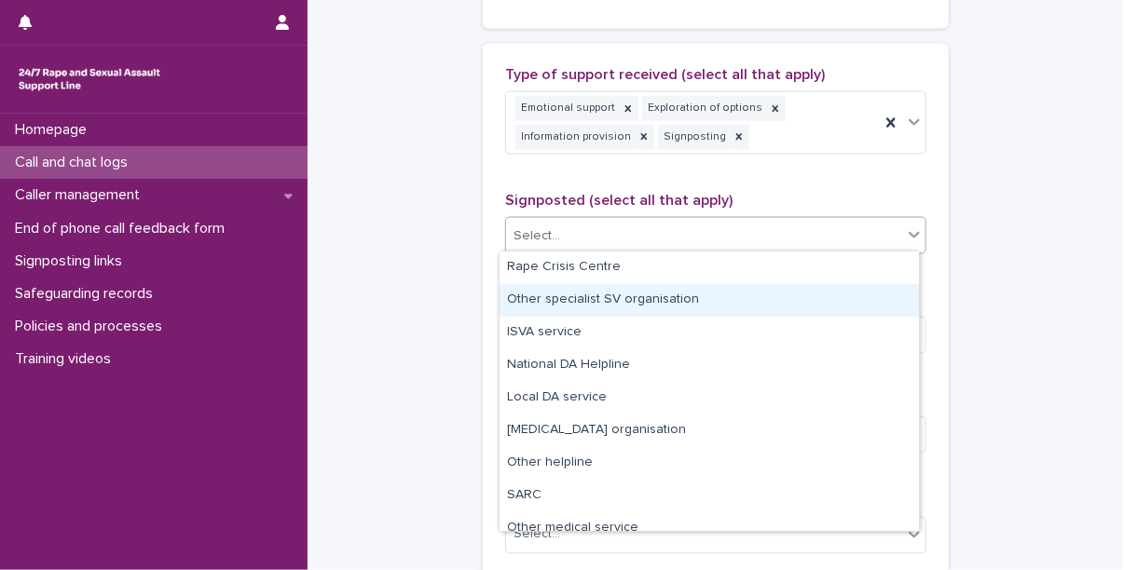
click at [614, 305] on div "Other specialist SV organisation" at bounding box center [709, 300] width 419 height 33
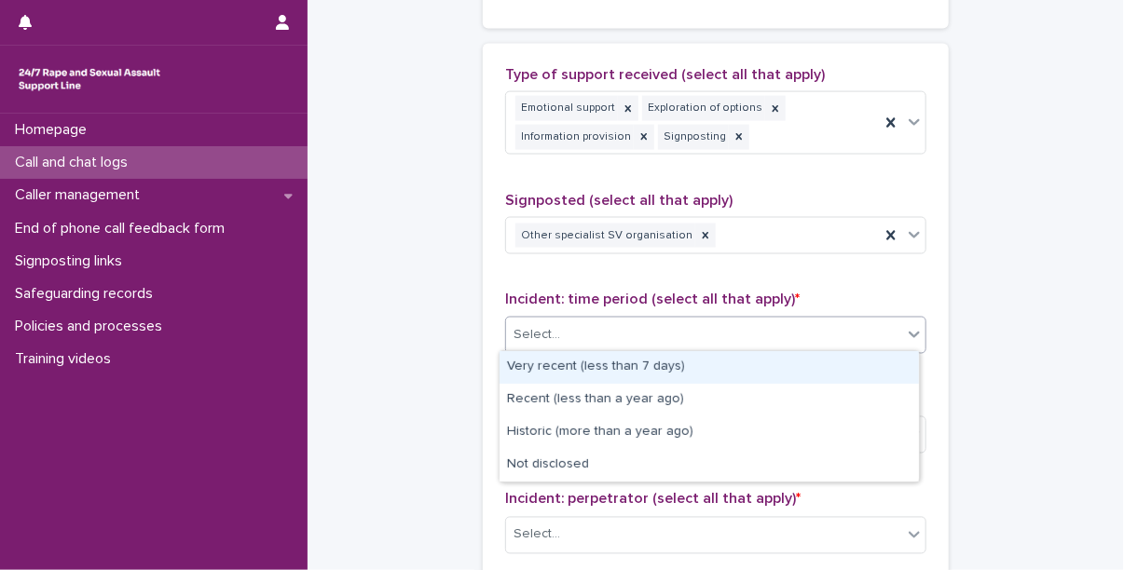
click at [614, 343] on div "Select..." at bounding box center [704, 336] width 396 height 31
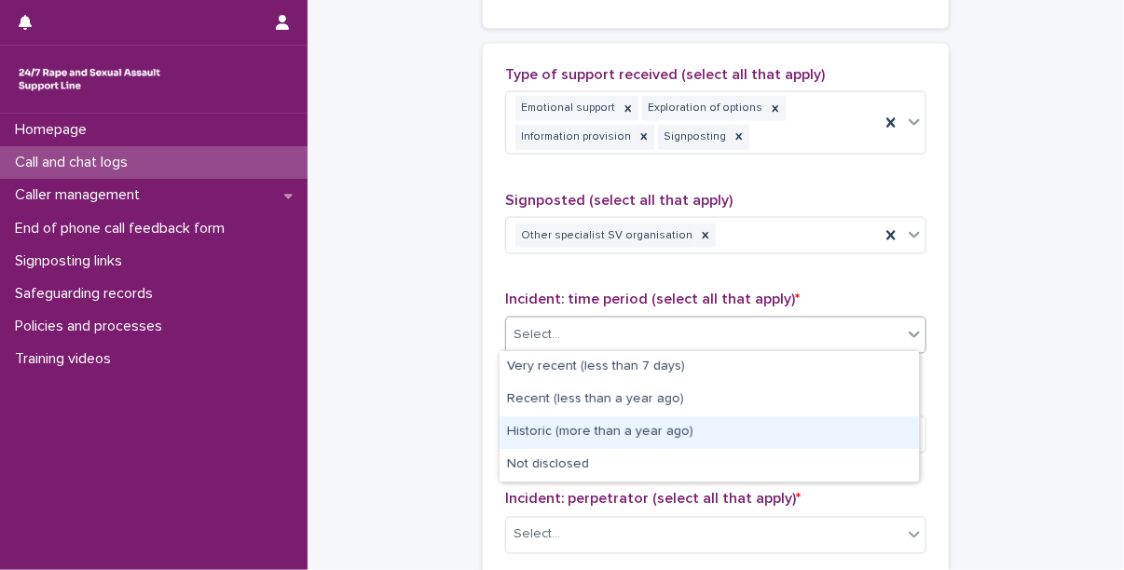
click at [602, 438] on div "Historic (more than a year ago)" at bounding box center [709, 433] width 419 height 33
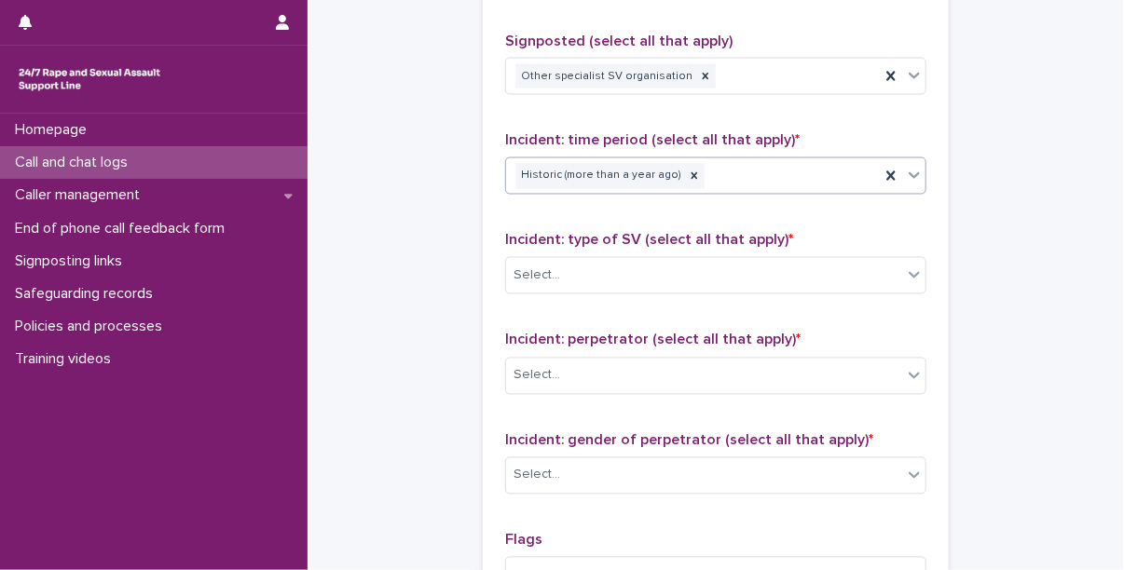
scroll to position [1267, 0]
click at [614, 284] on div "Select..." at bounding box center [704, 275] width 396 height 31
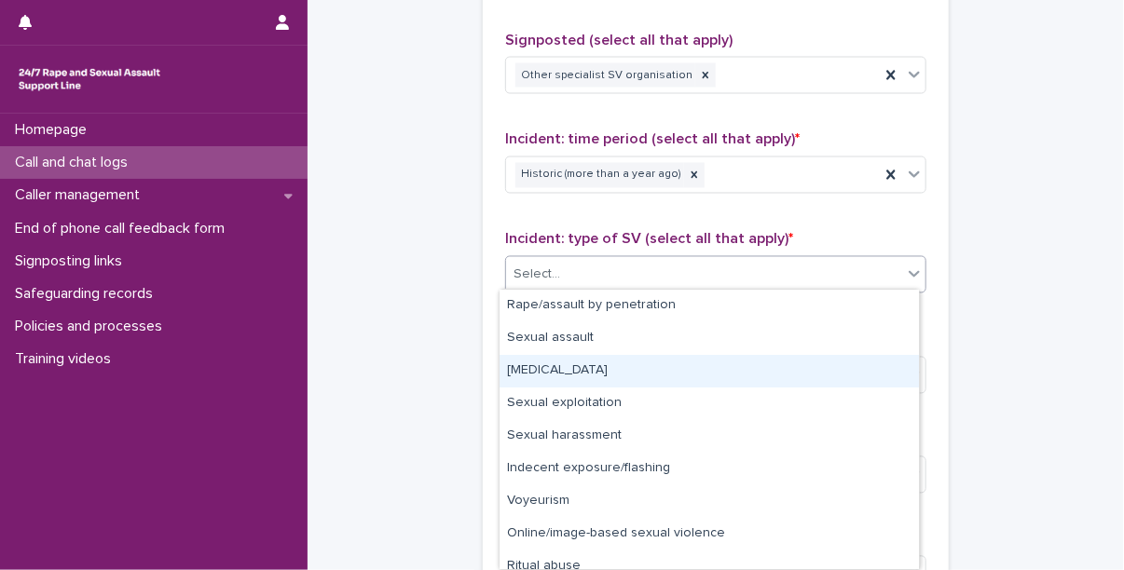
click at [598, 364] on div "[MEDICAL_DATA]" at bounding box center [709, 371] width 419 height 33
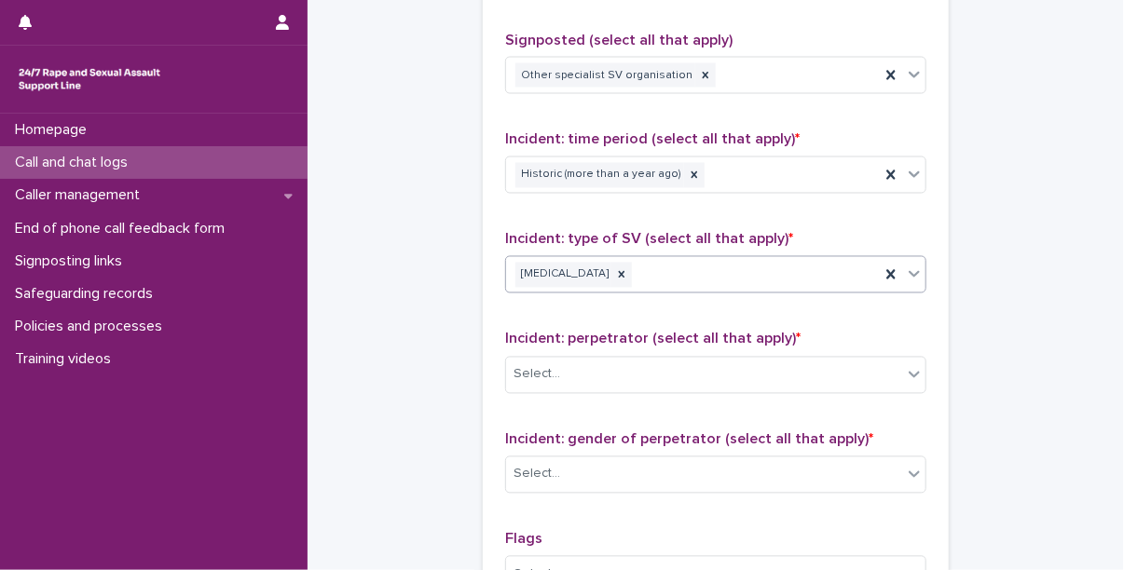
click at [675, 272] on div "[MEDICAL_DATA]" at bounding box center [693, 275] width 374 height 33
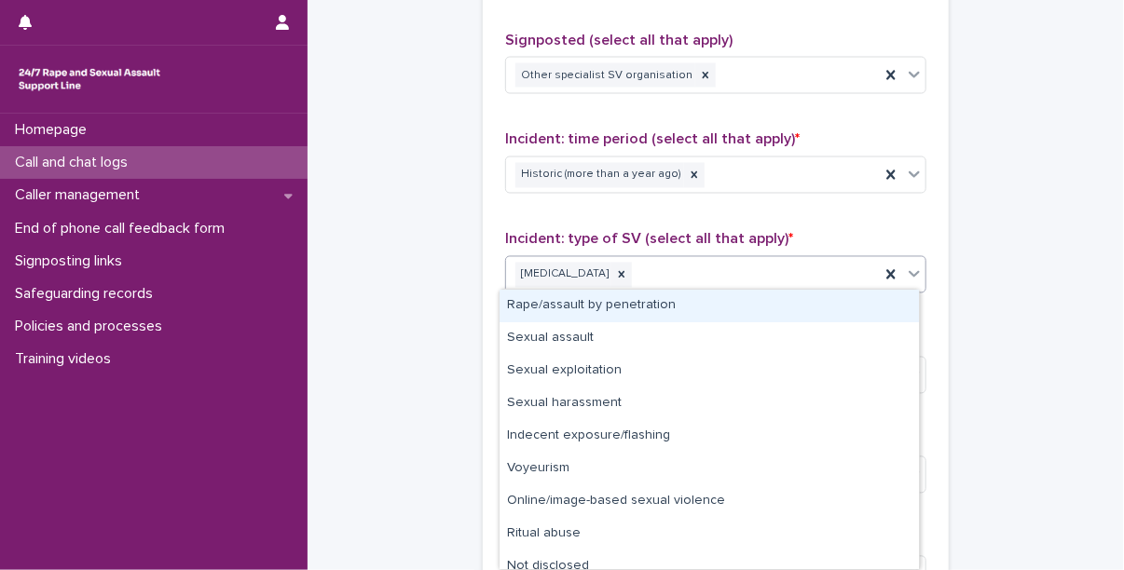
click at [626, 315] on div "Rape/assault by penetration" at bounding box center [709, 306] width 419 height 33
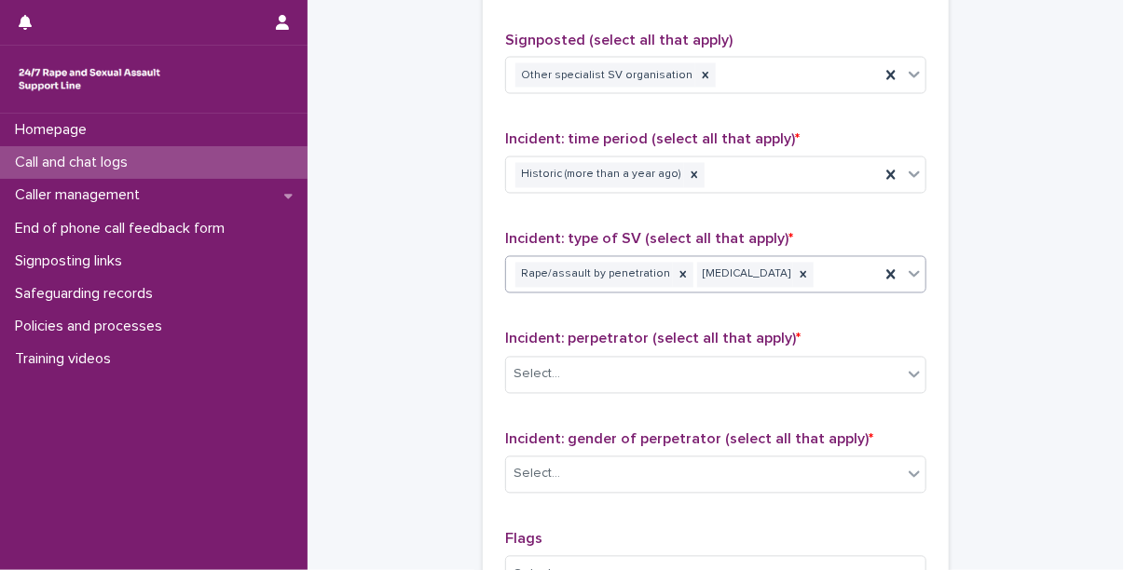
scroll to position [1398, 0]
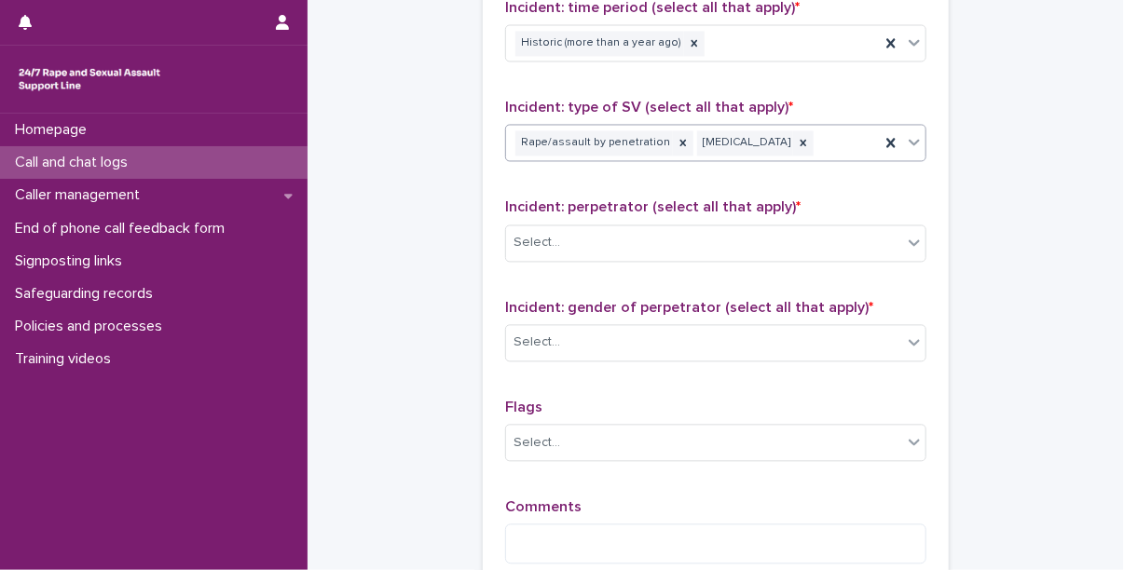
click at [819, 148] on div "Rape/assault by penetration [MEDICAL_DATA]" at bounding box center [693, 144] width 374 height 33
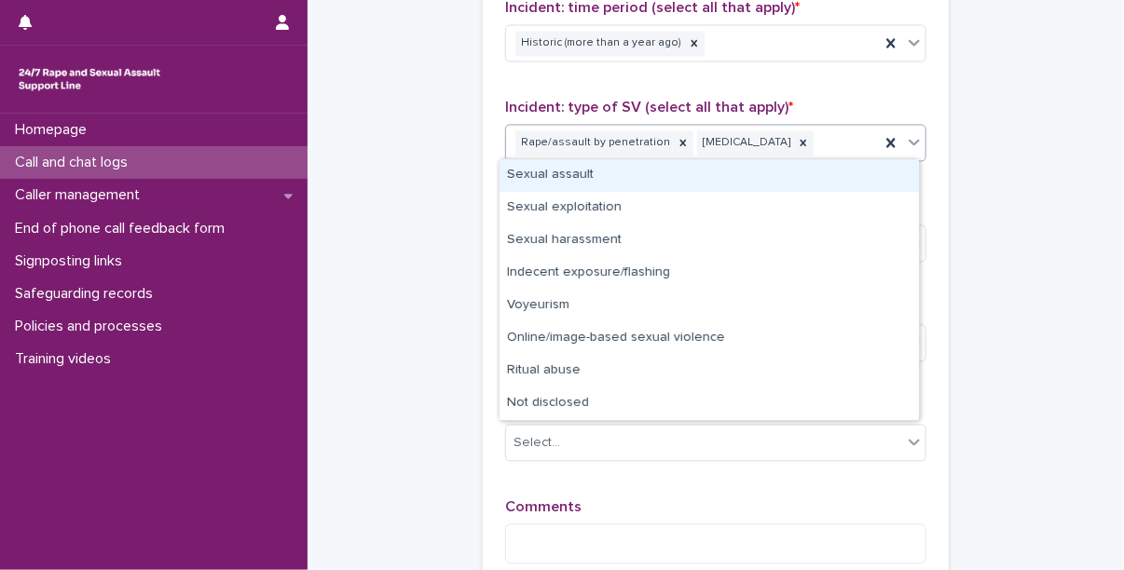
click at [708, 181] on div "Sexual assault" at bounding box center [709, 175] width 419 height 33
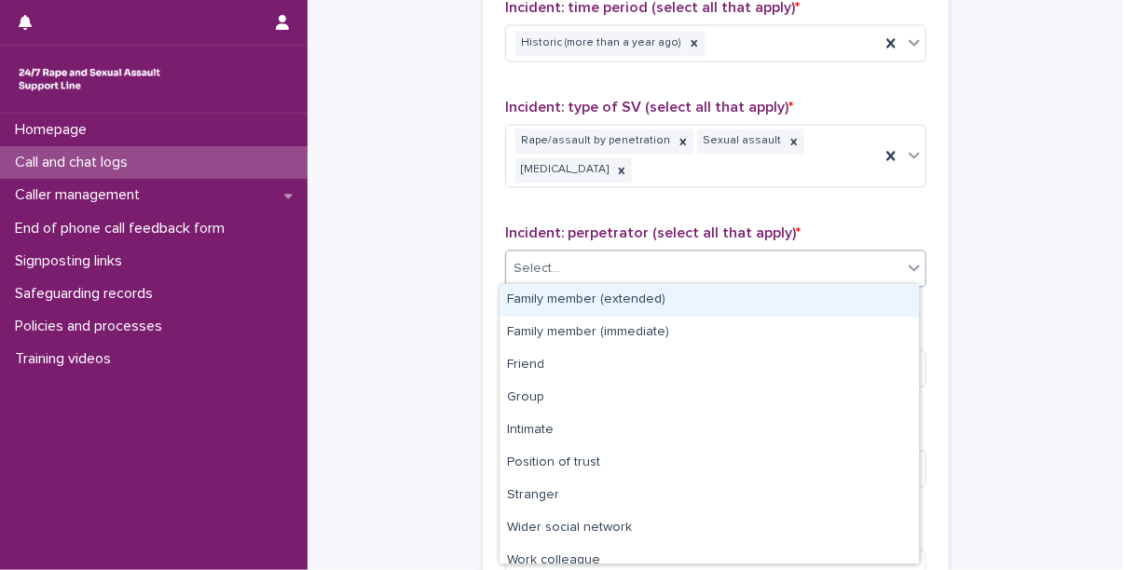
click at [670, 271] on div "Select..." at bounding box center [704, 269] width 396 height 31
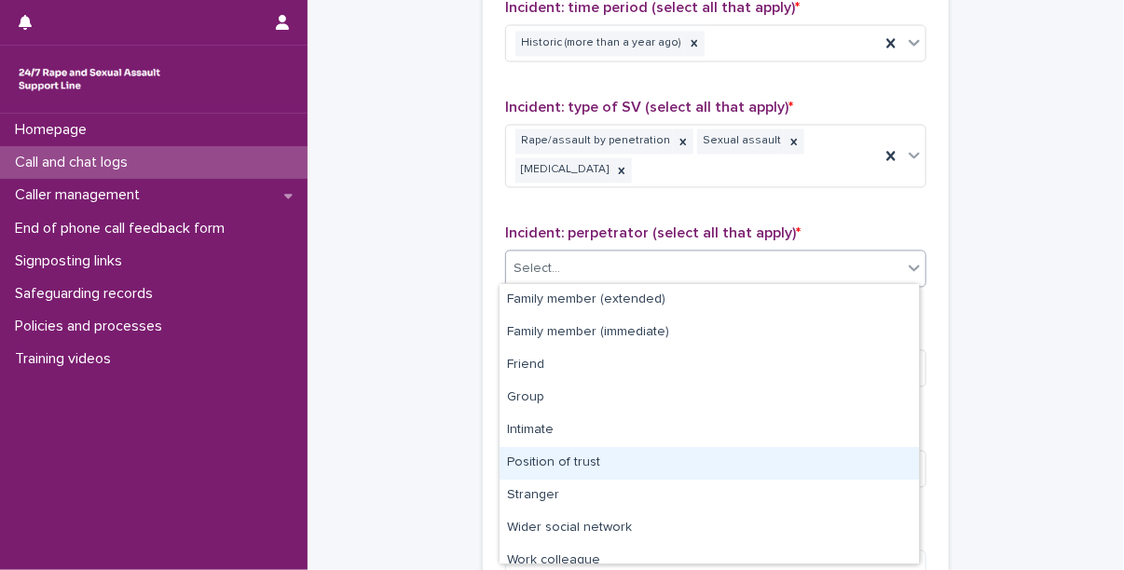
click at [608, 464] on div "Position of trust" at bounding box center [709, 463] width 419 height 33
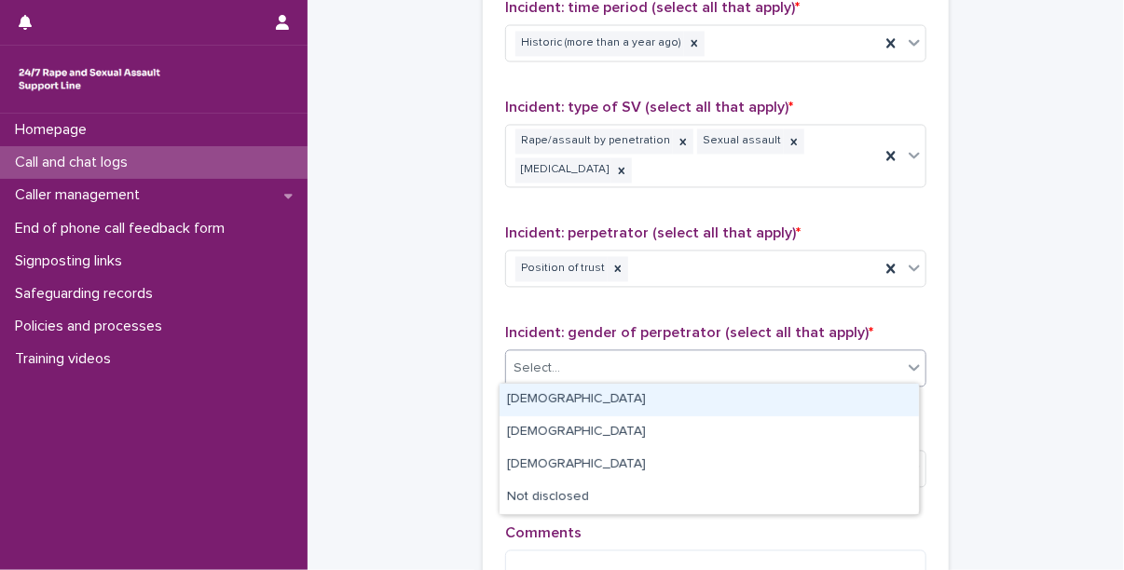
click at [618, 367] on div "Select..." at bounding box center [704, 369] width 396 height 31
click at [600, 395] on div "[DEMOGRAPHIC_DATA]" at bounding box center [709, 400] width 419 height 33
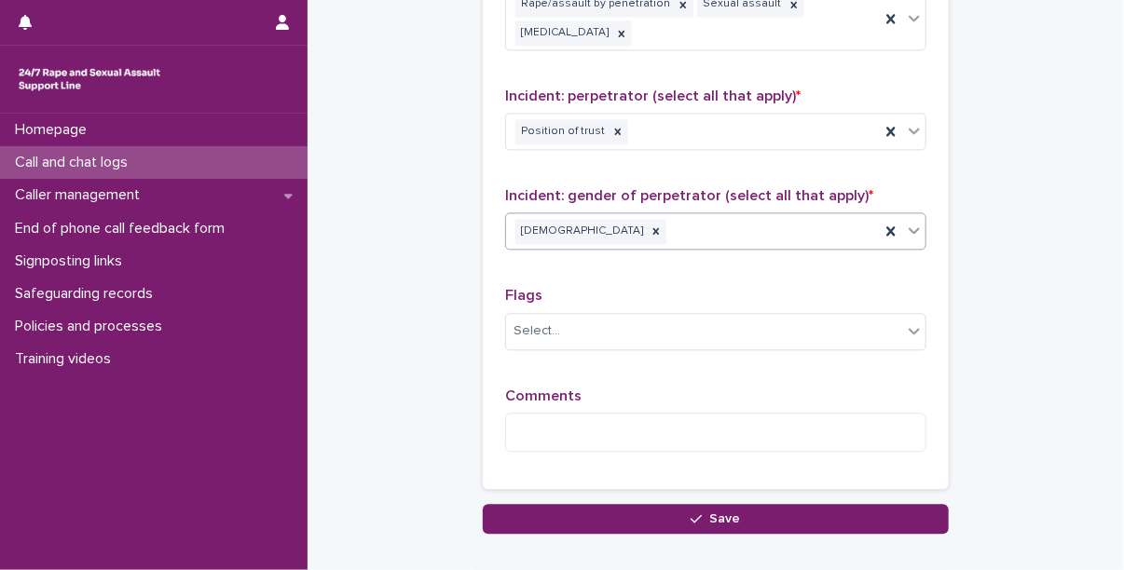
scroll to position [1546, 0]
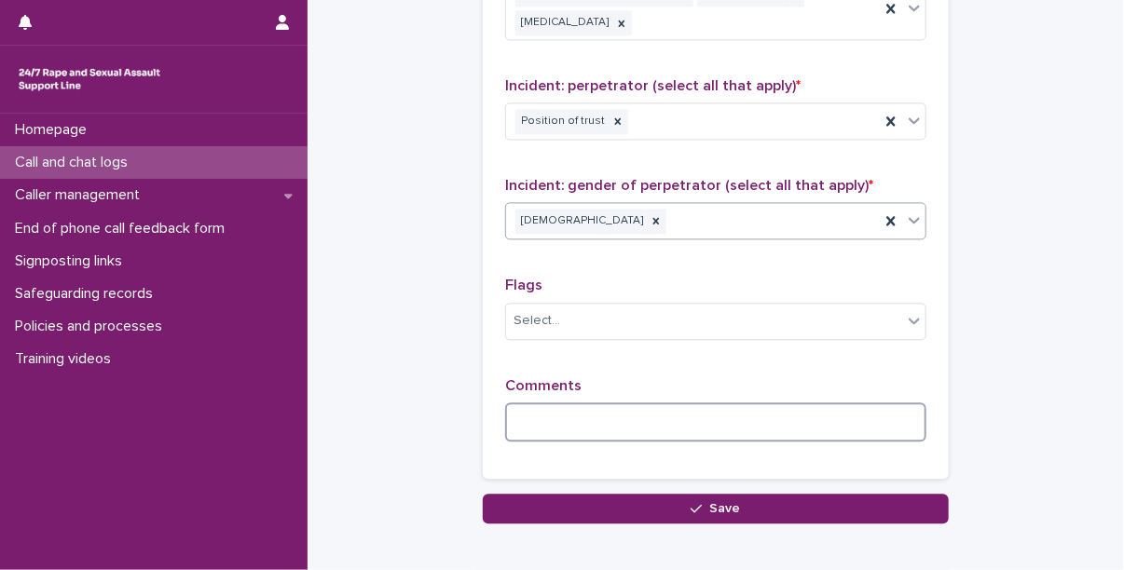
click at [608, 408] on textarea at bounding box center [715, 423] width 421 height 40
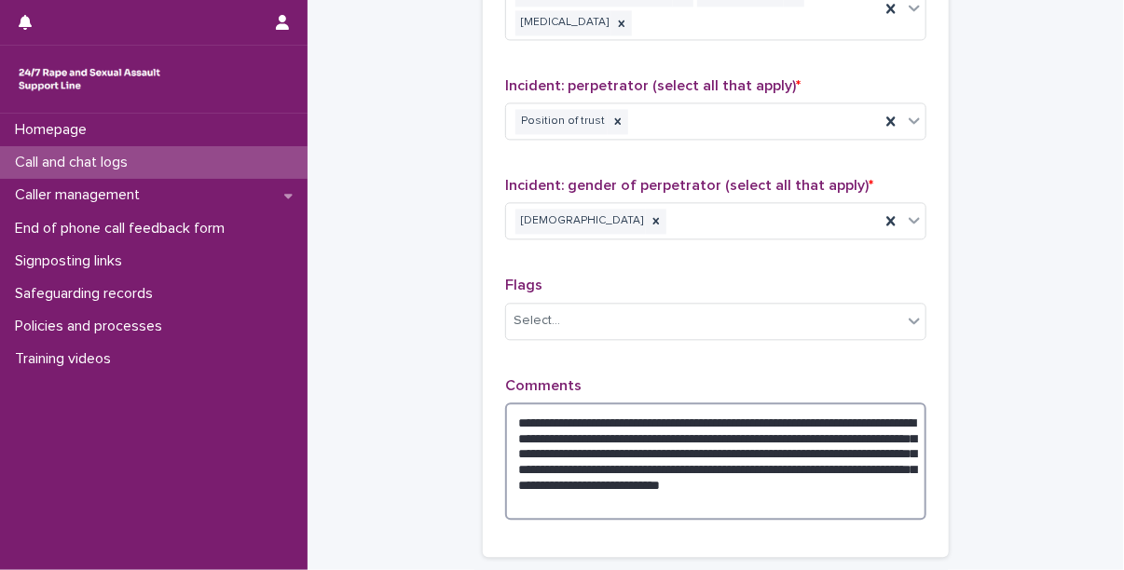
scroll to position [1600, 0]
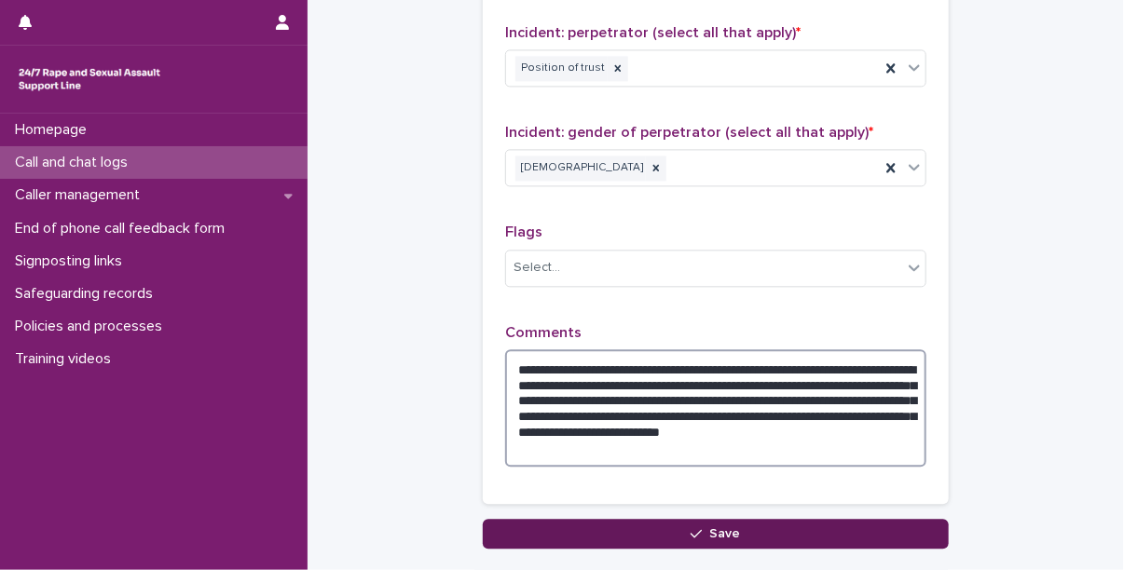
type textarea "**********"
click at [659, 529] on button "Save" at bounding box center [716, 534] width 466 height 30
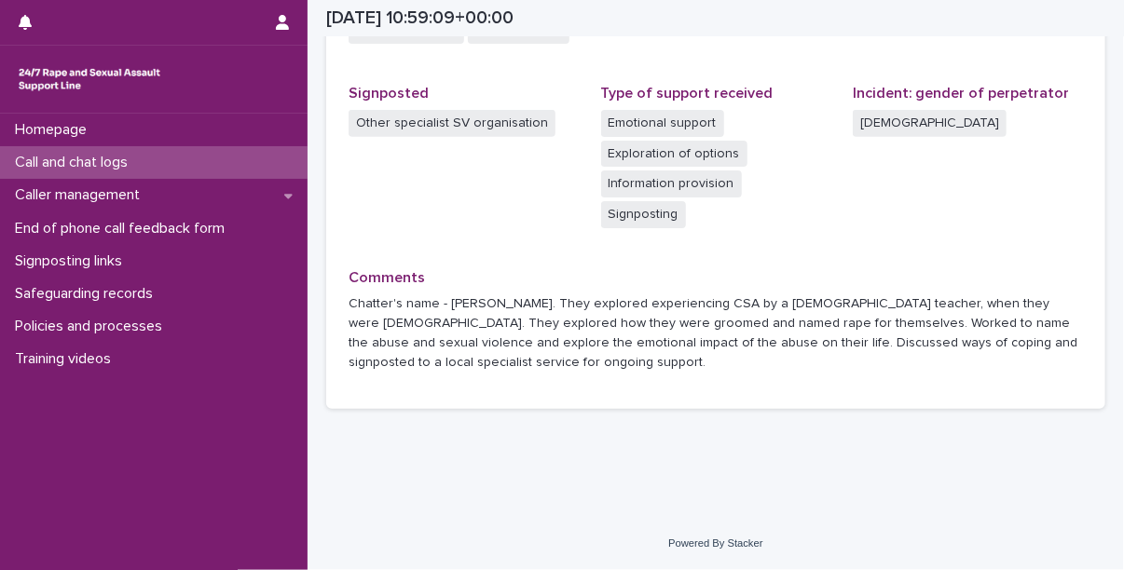
scroll to position [649, 0]
click at [95, 167] on p "Call and chat logs" at bounding box center [74, 163] width 135 height 18
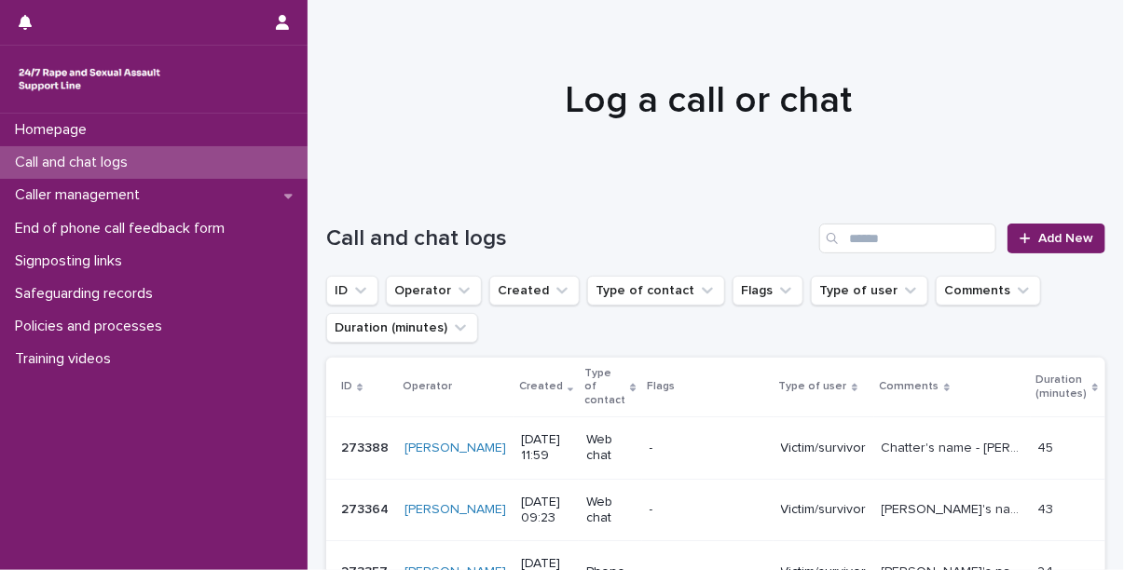
click at [95, 167] on p "Call and chat logs" at bounding box center [74, 163] width 135 height 18
click at [1089, 241] on link "Add New" at bounding box center [1057, 239] width 98 height 30
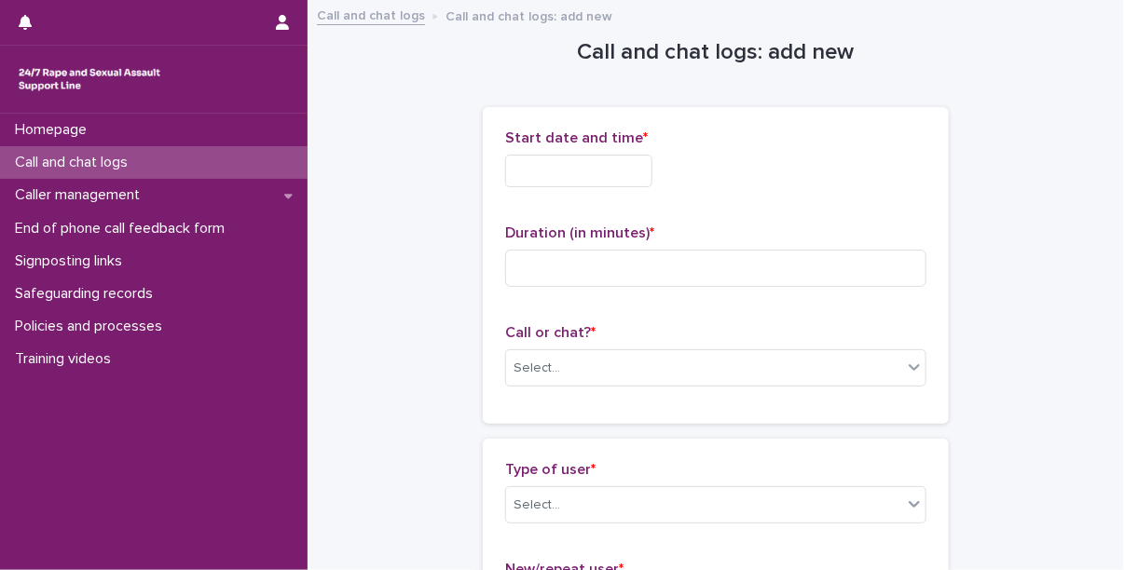
click at [589, 181] on input "text" at bounding box center [578, 171] width 147 height 33
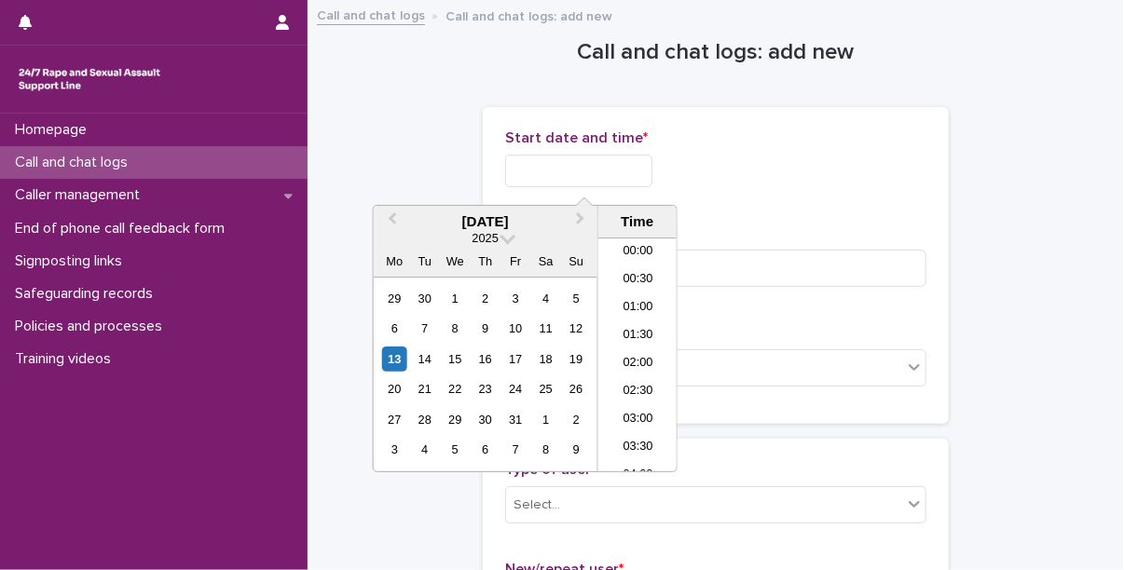
scroll to position [597, 0]
click at [636, 324] on li "12:00" at bounding box center [637, 327] width 79 height 28
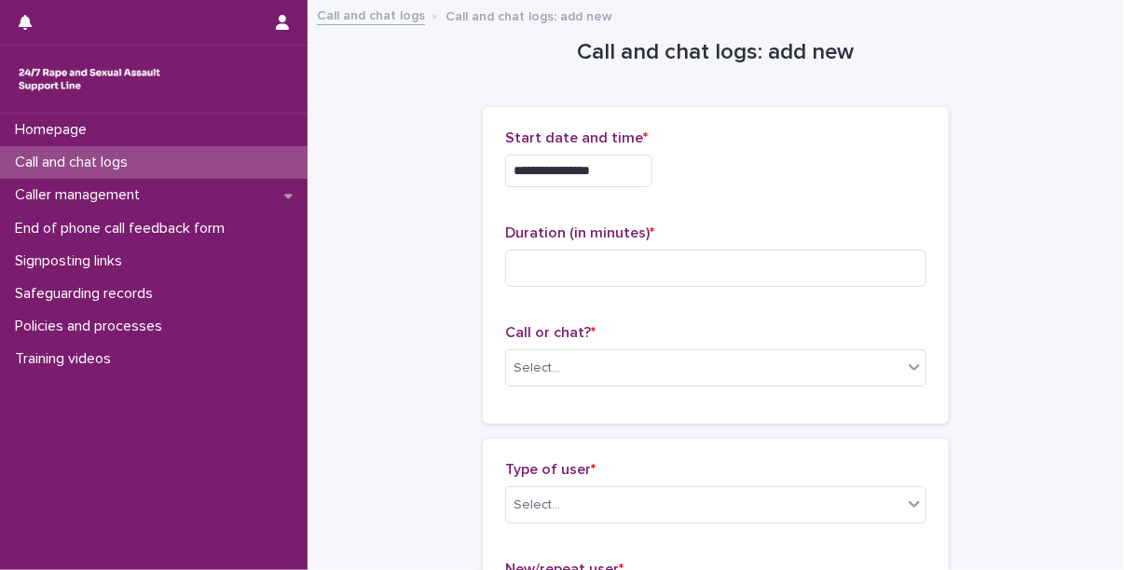
click at [634, 157] on input "**********" at bounding box center [578, 171] width 147 height 33
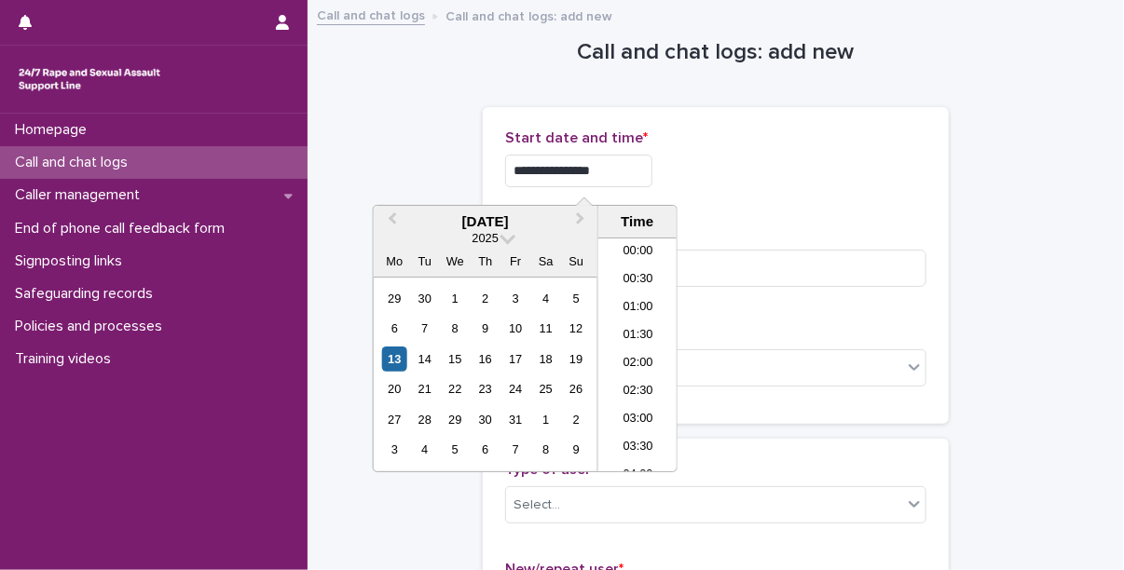
scroll to position [569, 0]
type input "**********"
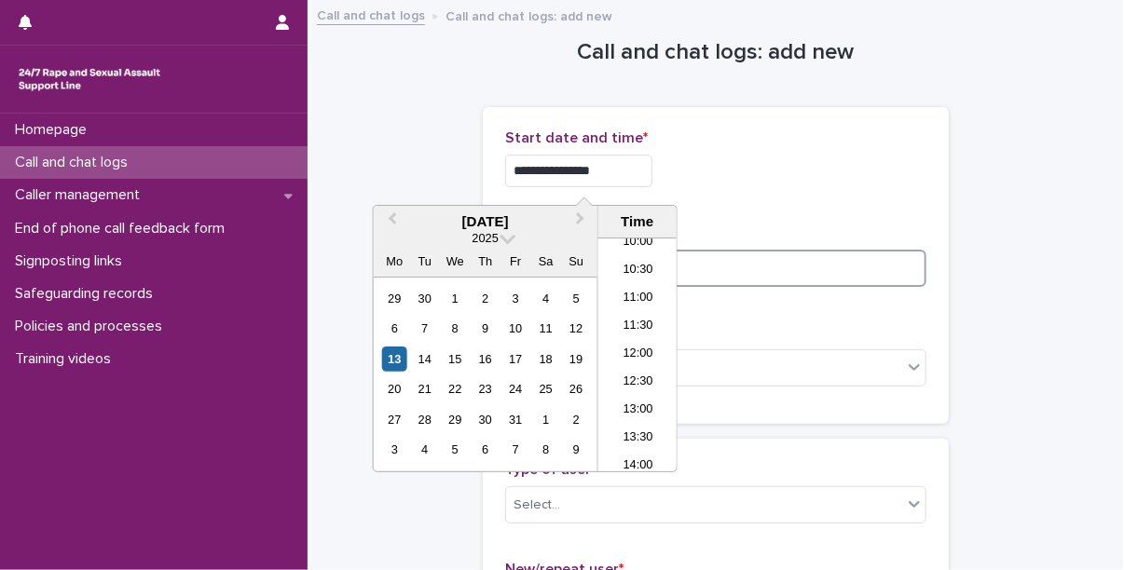
click at [696, 252] on input at bounding box center [715, 268] width 421 height 37
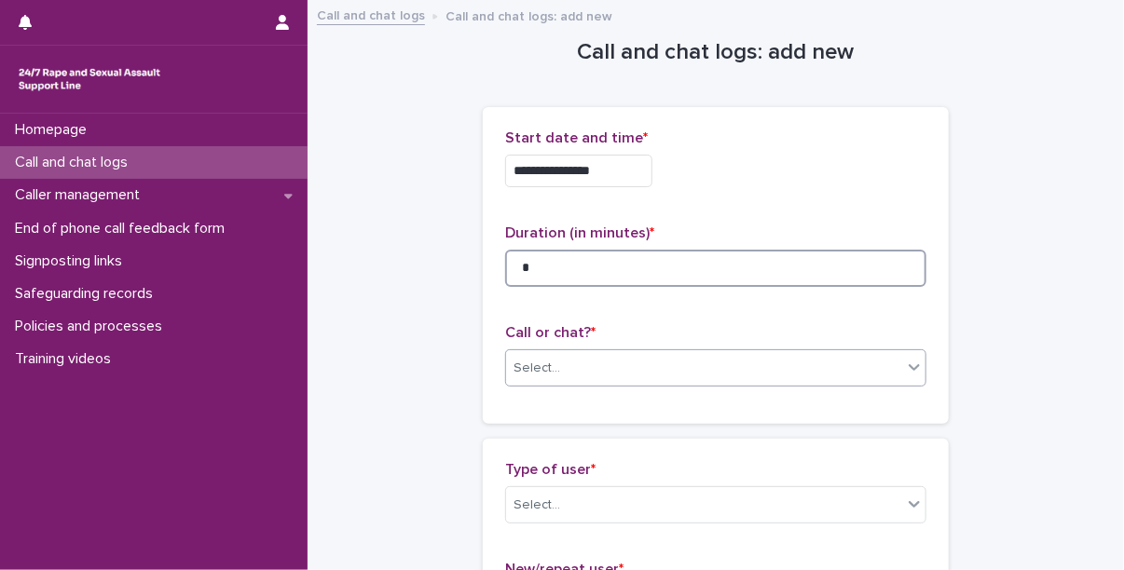
type input "*"
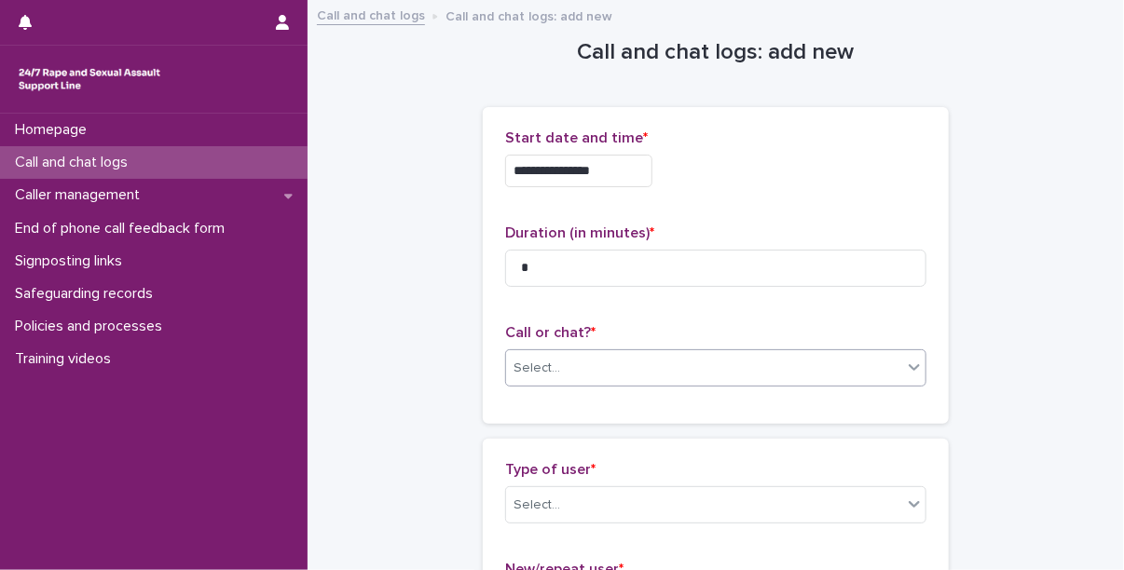
click at [574, 361] on div "Select..." at bounding box center [704, 368] width 396 height 31
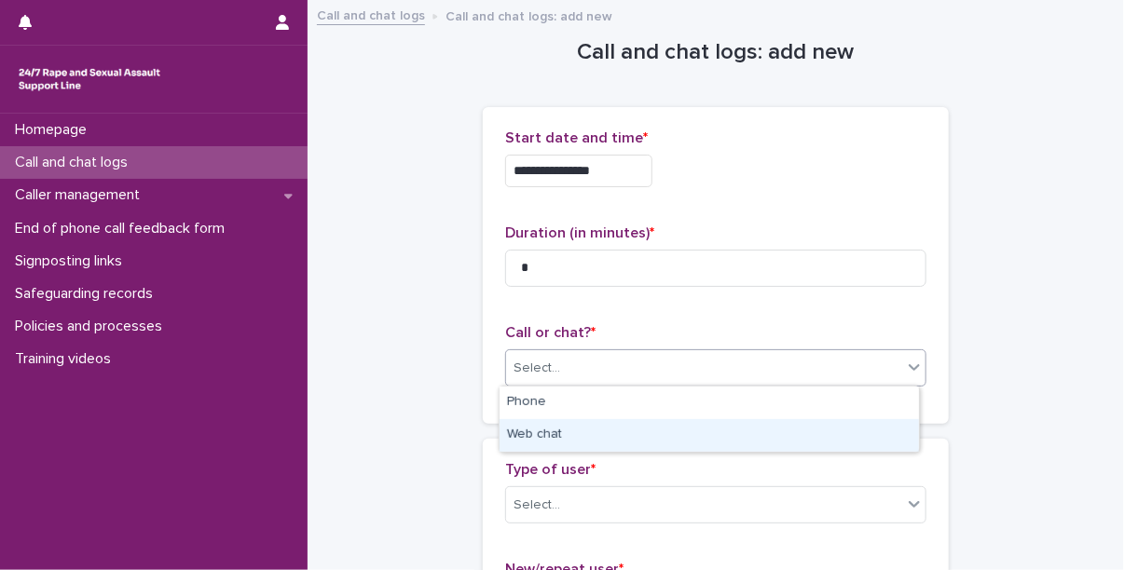
click at [560, 433] on div "Web chat" at bounding box center [709, 435] width 419 height 33
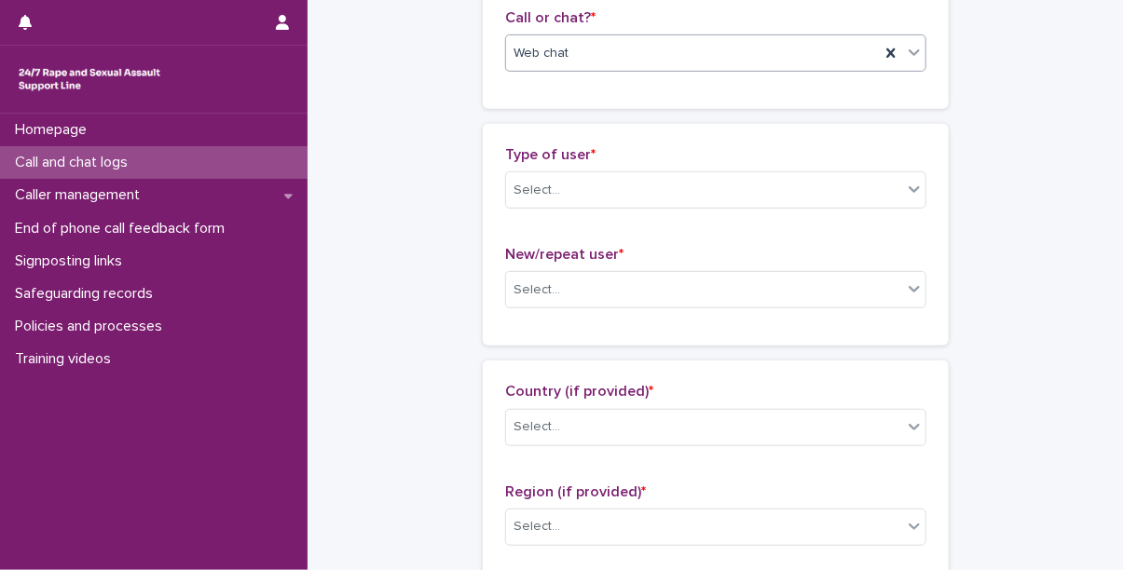
scroll to position [316, 0]
click at [560, 193] on div "Select..." at bounding box center [704, 189] width 396 height 31
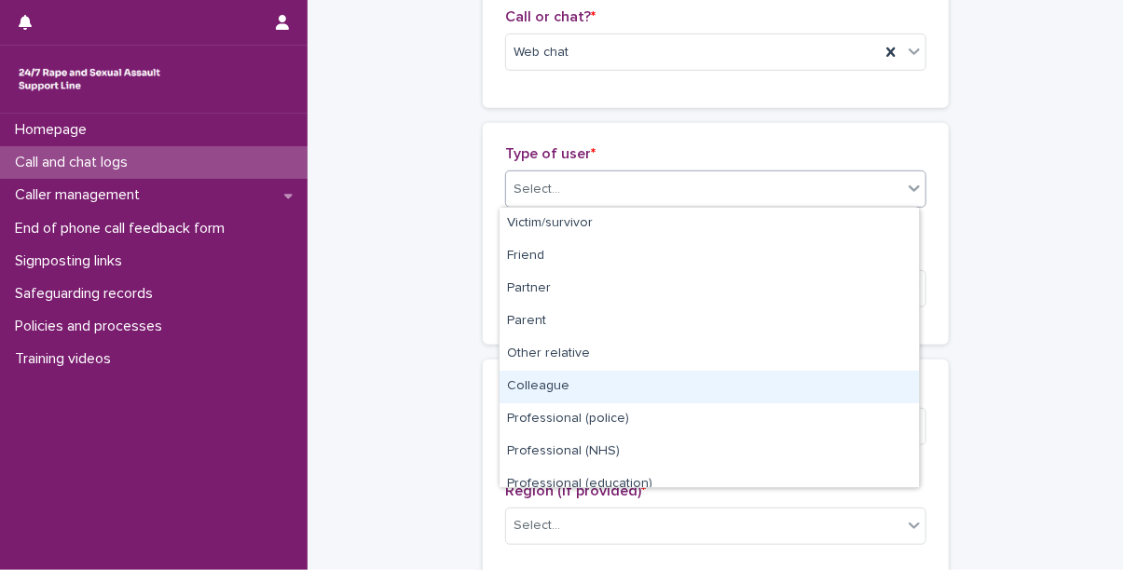
scroll to position [209, 0]
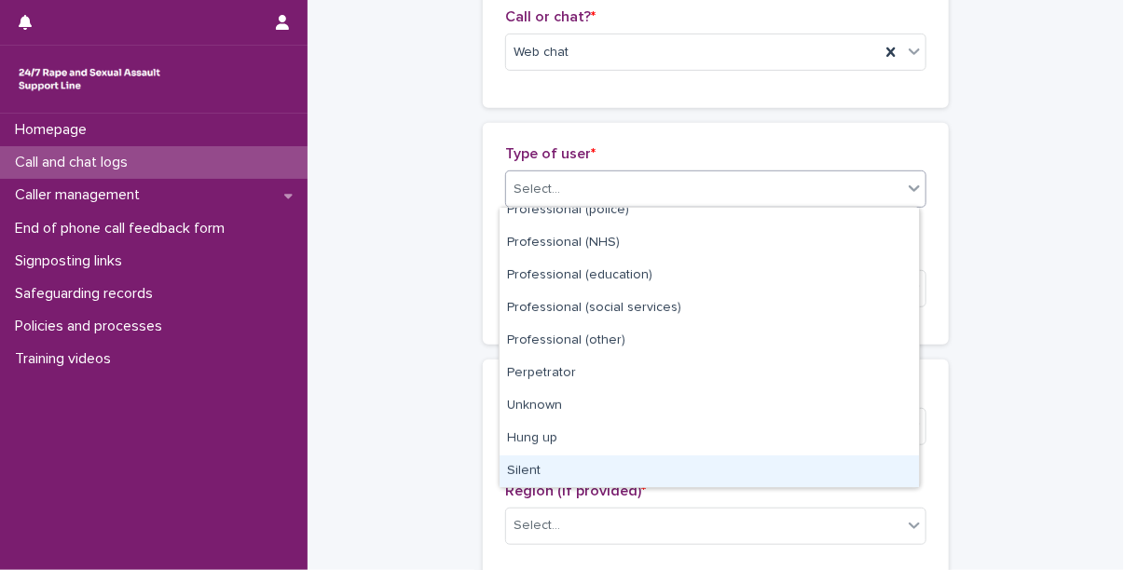
click at [559, 472] on div "Silent" at bounding box center [709, 472] width 419 height 33
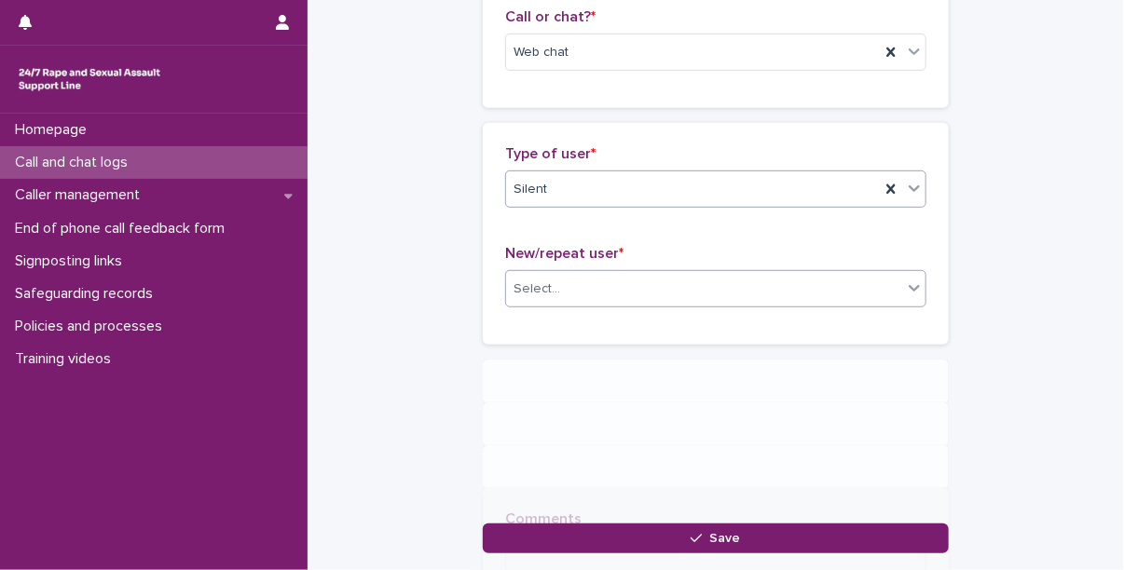
click at [565, 294] on div "Select..." at bounding box center [704, 289] width 396 height 31
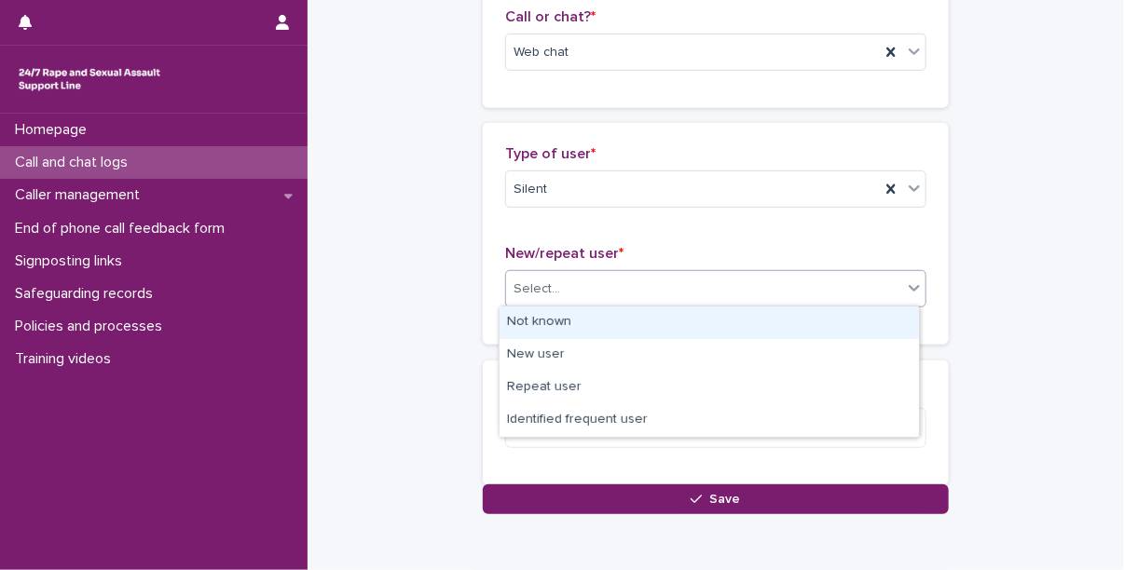
scroll to position [315, 0]
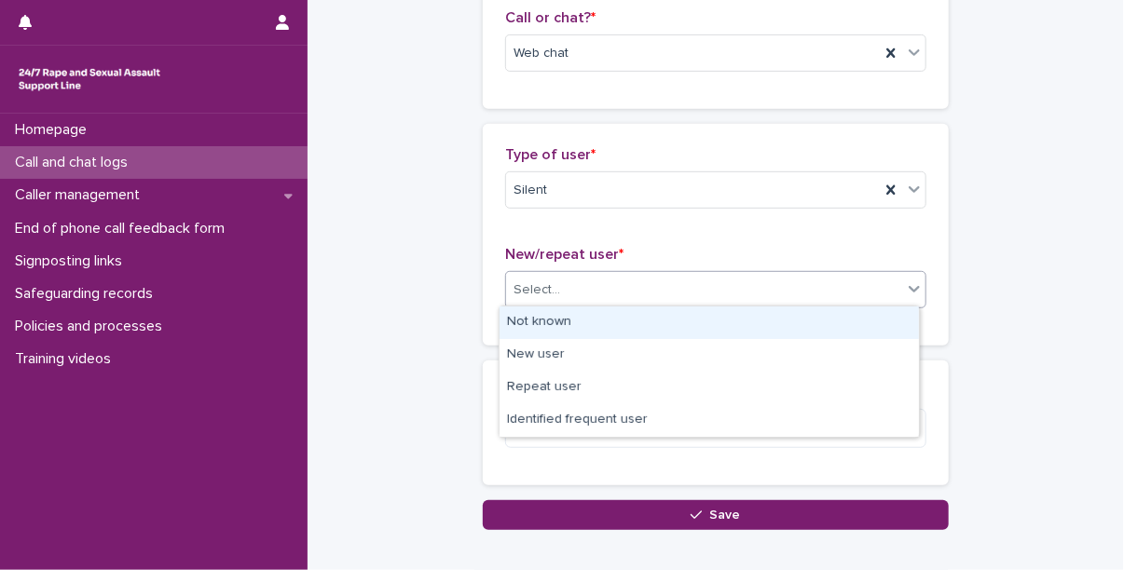
click at [573, 331] on div "Not known" at bounding box center [709, 323] width 419 height 33
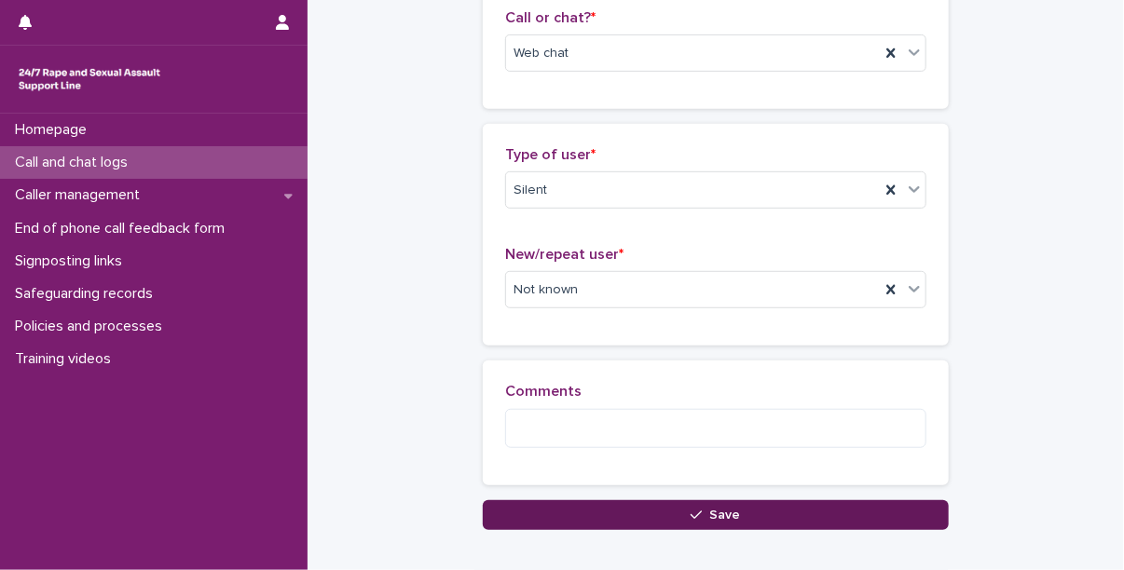
click at [653, 503] on button "Save" at bounding box center [716, 516] width 466 height 30
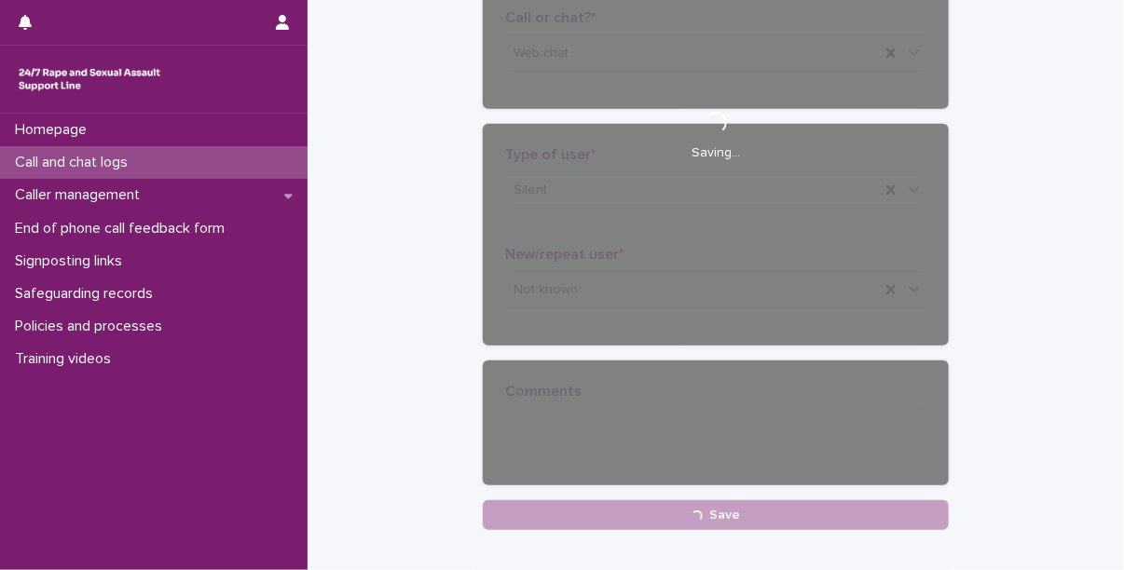
click at [96, 158] on p "Call and chat logs" at bounding box center [74, 163] width 135 height 18
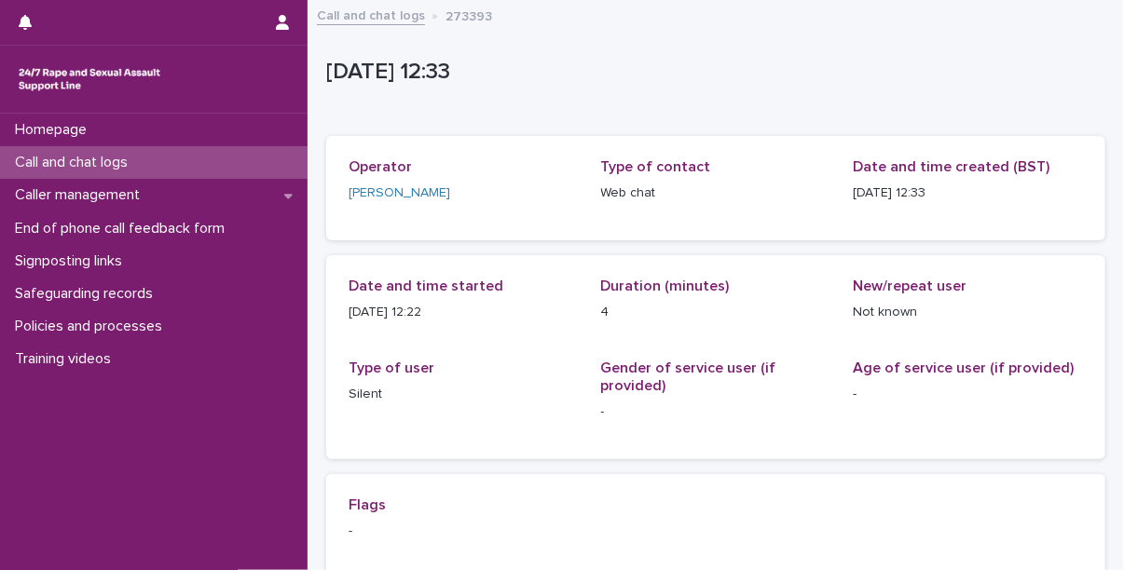
click at [96, 158] on p "Call and chat logs" at bounding box center [74, 163] width 135 height 18
